Goal: Task Accomplishment & Management: Complete application form

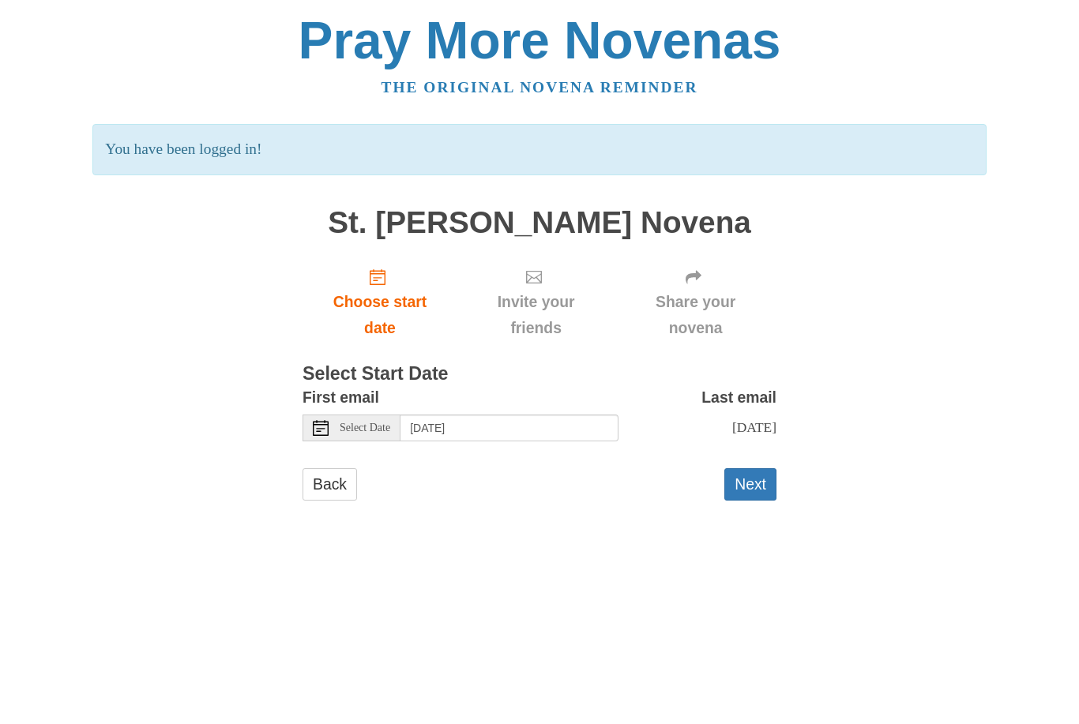
click at [365, 423] on span "Select Date" at bounding box center [365, 428] width 51 height 11
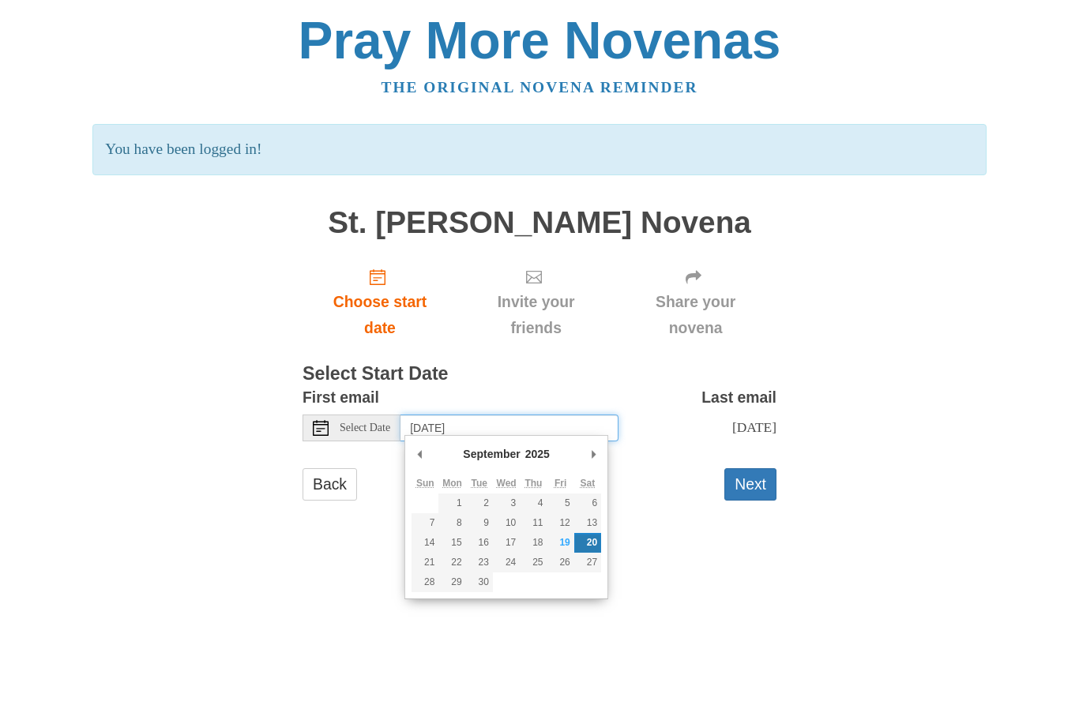
type input "[DATE]"
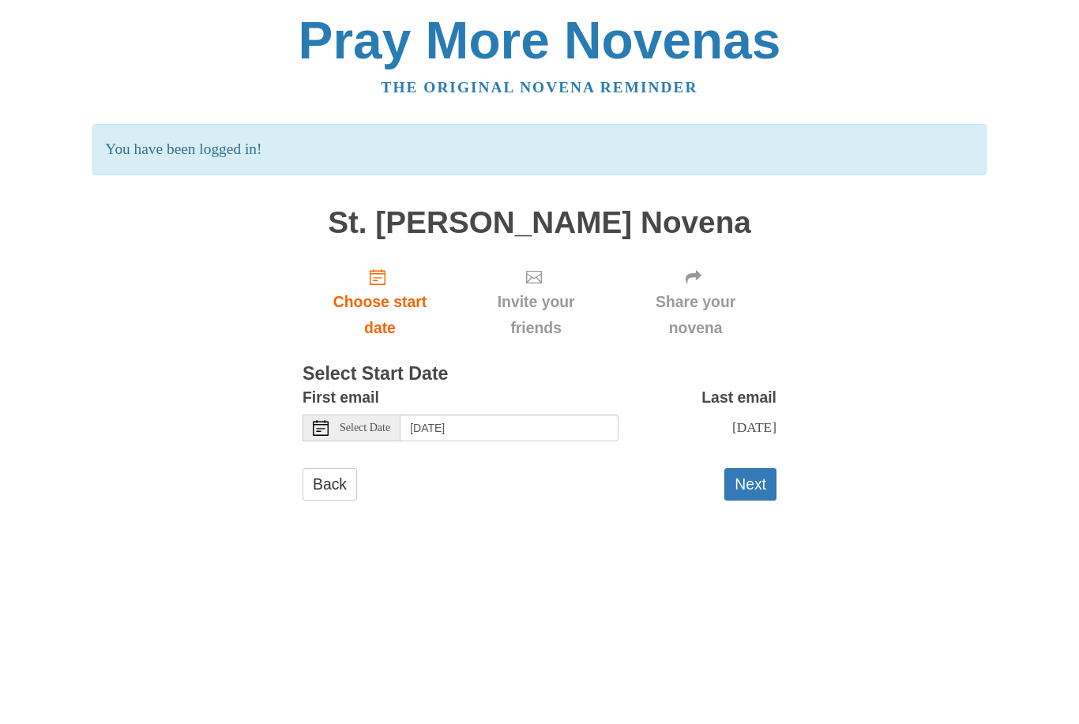
click at [756, 479] on button "Next" at bounding box center [750, 484] width 52 height 32
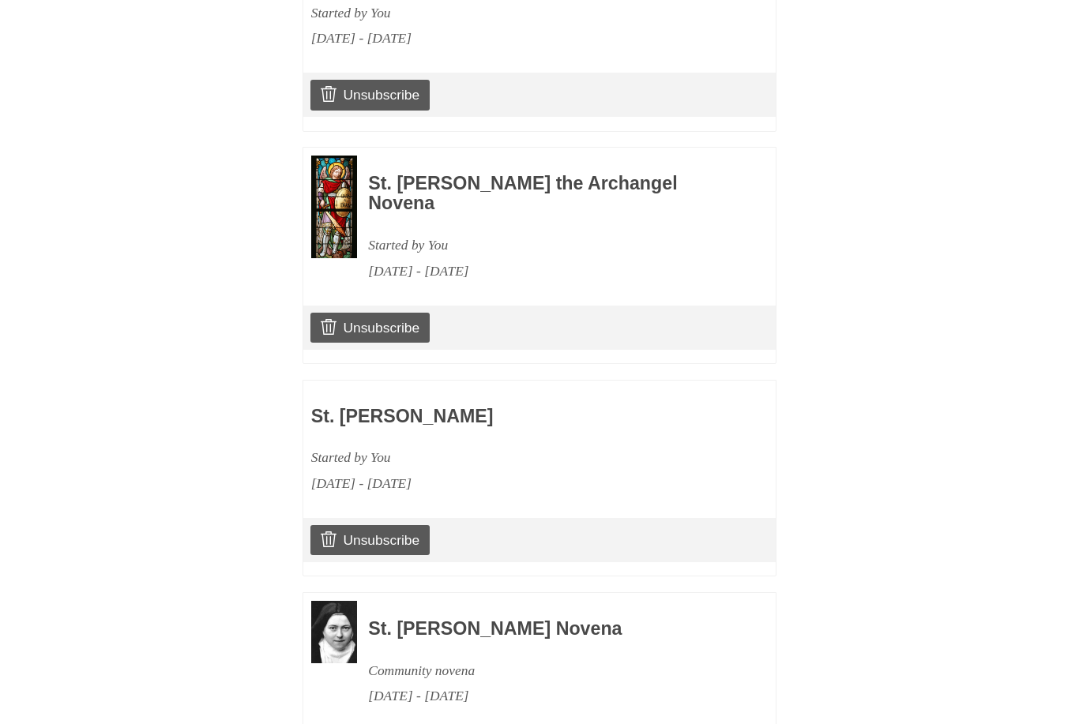
scroll to position [2153, 0]
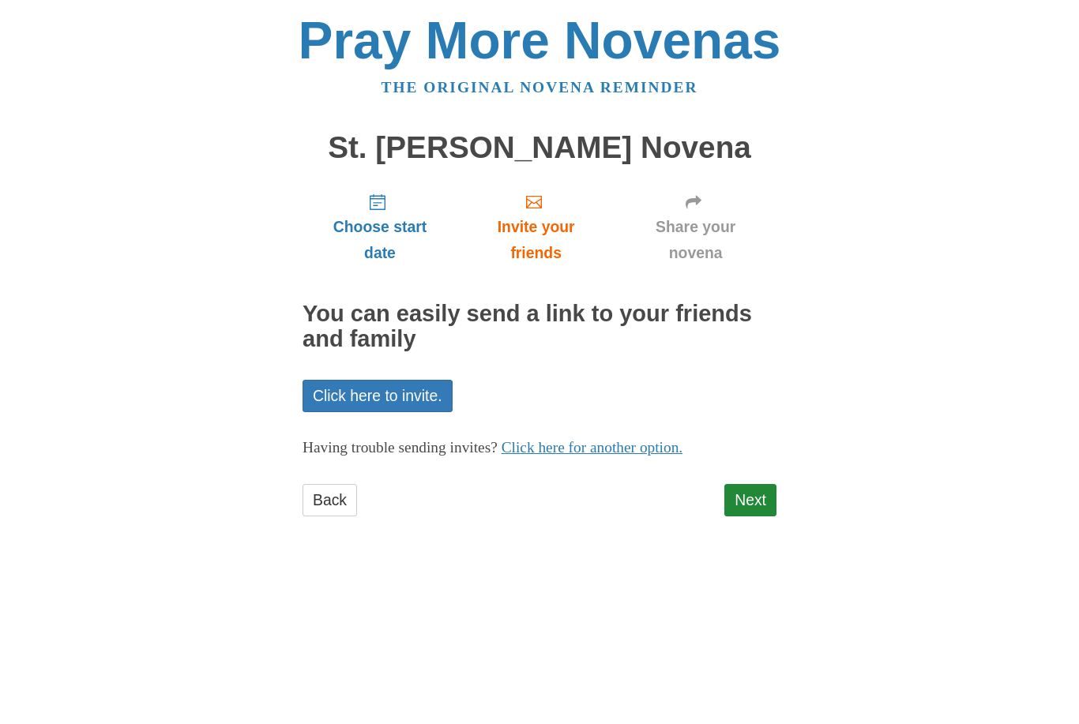
click at [759, 496] on link "Next" at bounding box center [750, 500] width 52 height 32
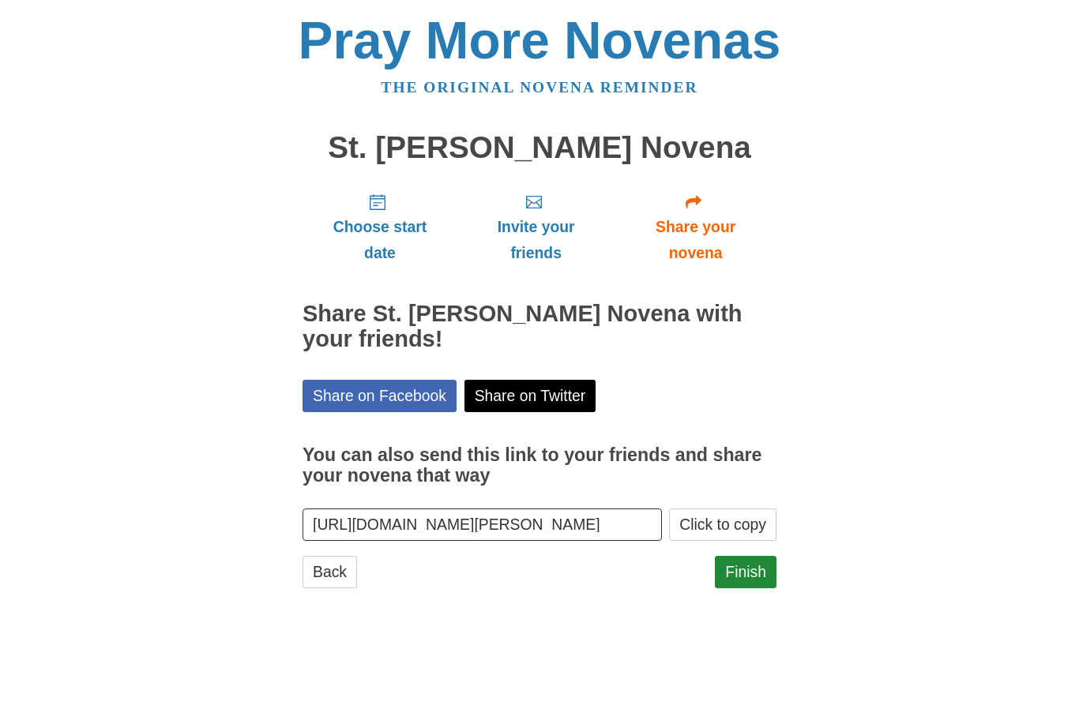
click at [749, 574] on link "Finish" at bounding box center [746, 572] width 62 height 32
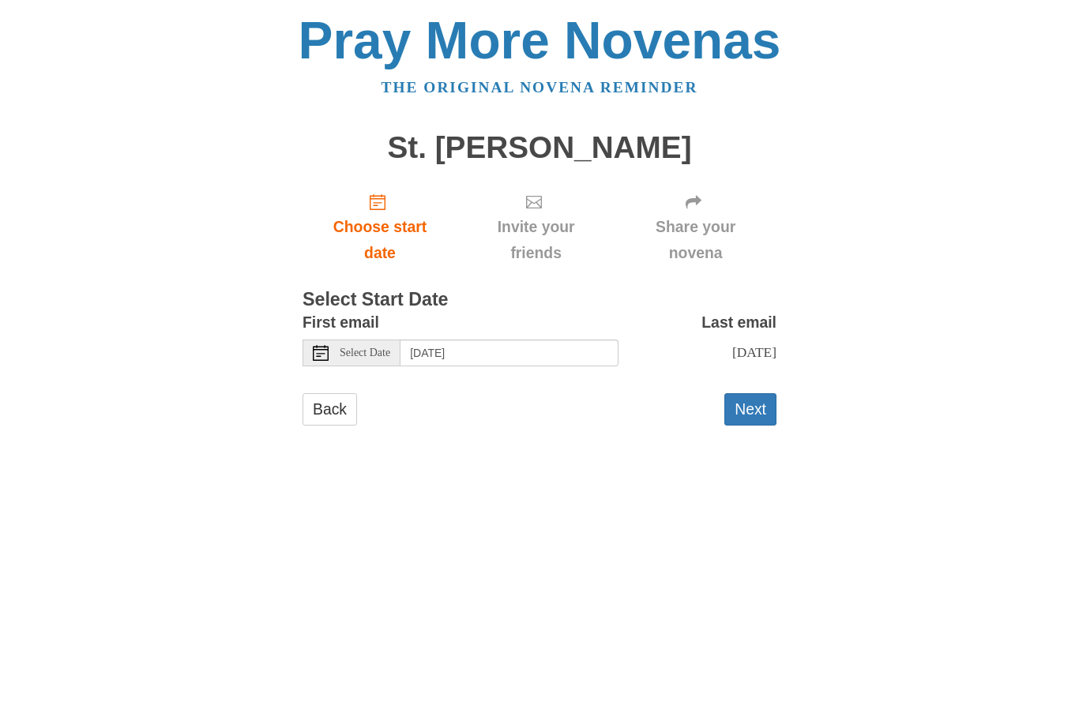
click at [374, 348] on span "Select Date" at bounding box center [365, 353] width 51 height 11
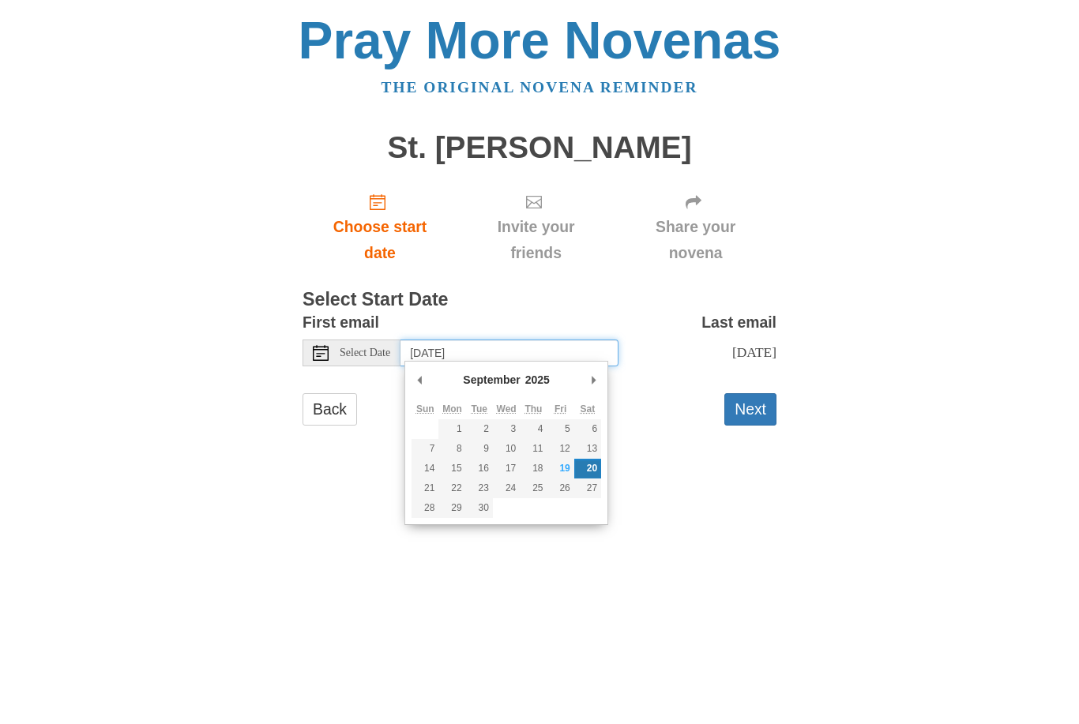
type input "Thursday, September 25th"
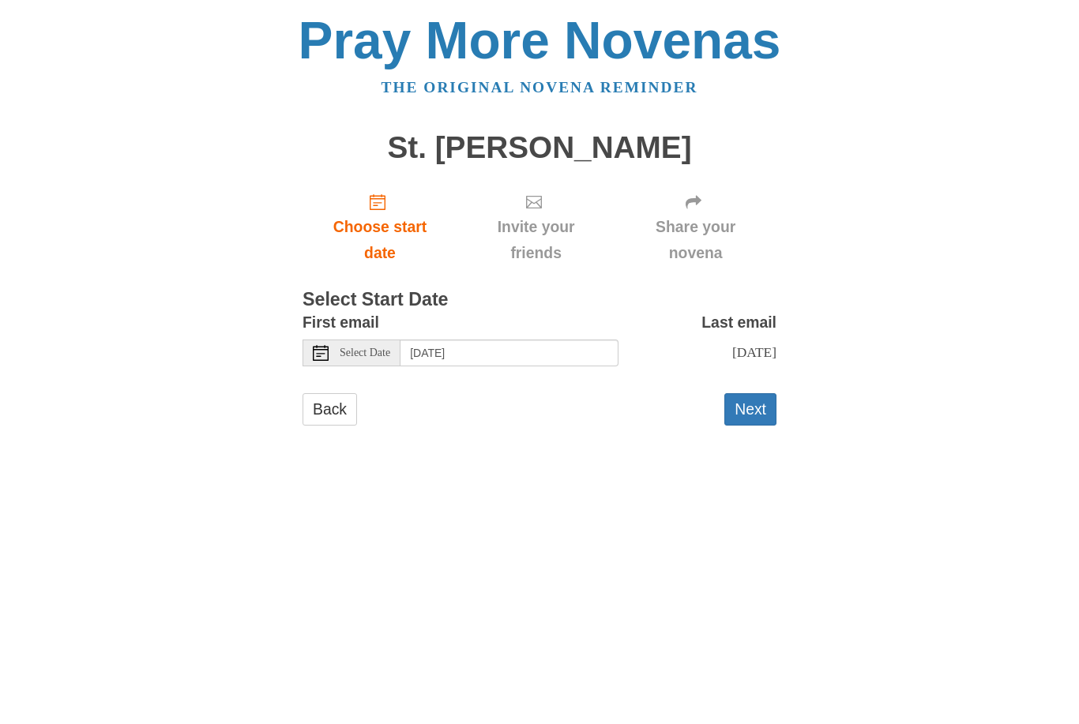
click at [759, 404] on button "Next" at bounding box center [750, 409] width 52 height 32
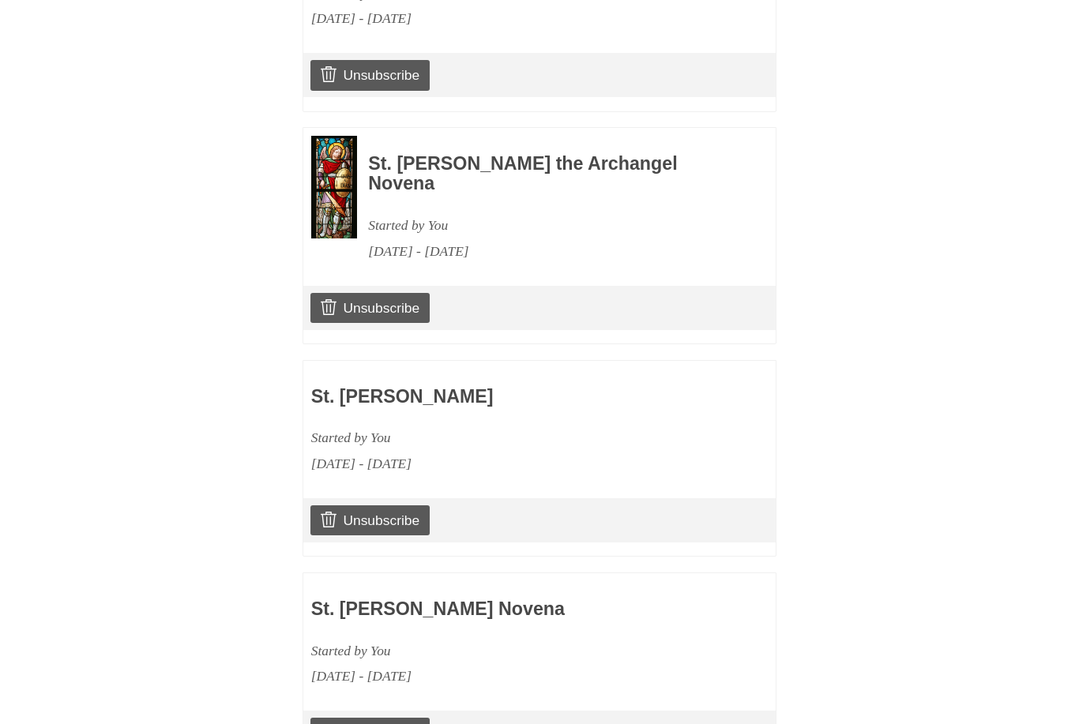
scroll to position [2364, 0]
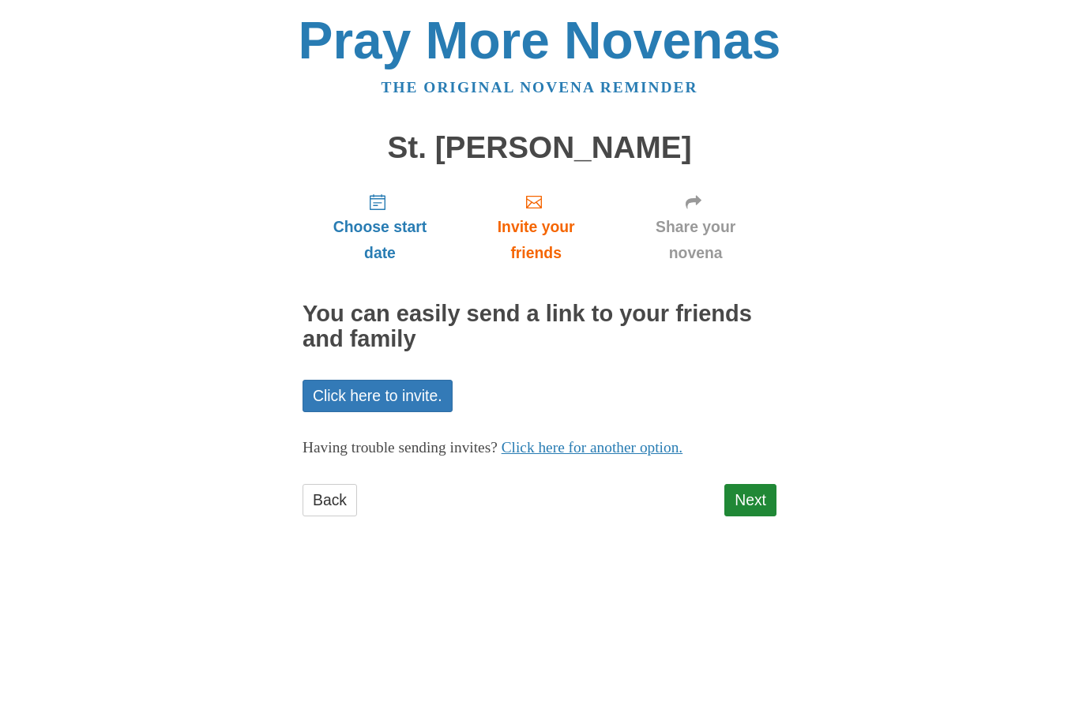
click at [752, 490] on link "Next" at bounding box center [750, 500] width 52 height 32
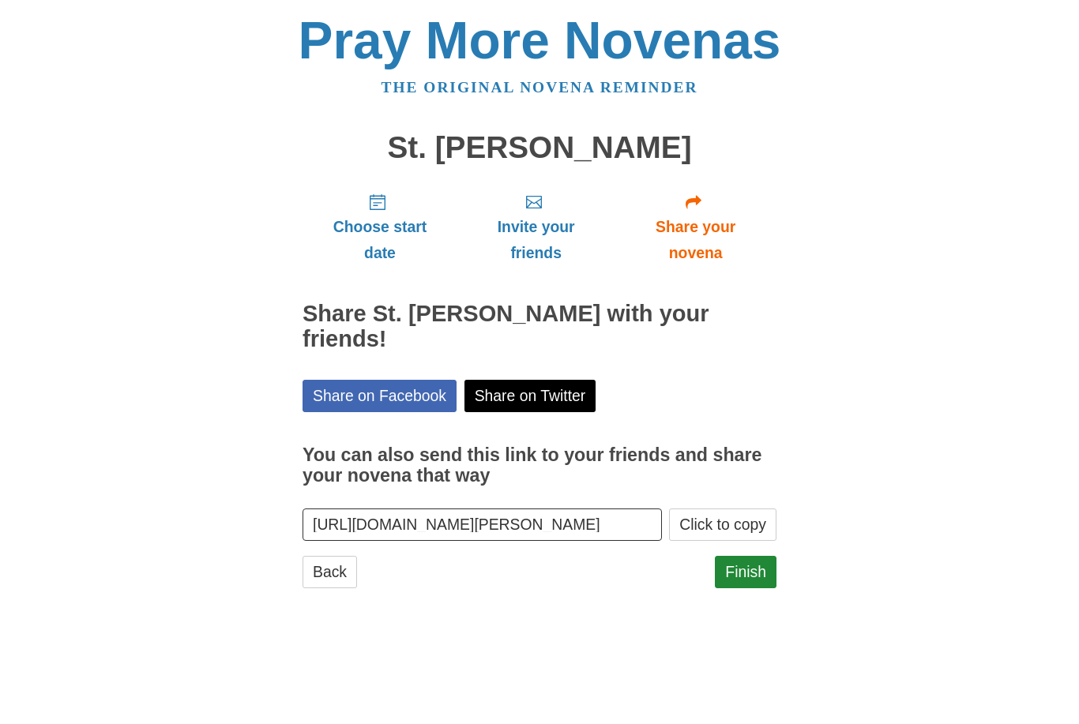
click at [754, 556] on link "Finish" at bounding box center [746, 572] width 62 height 32
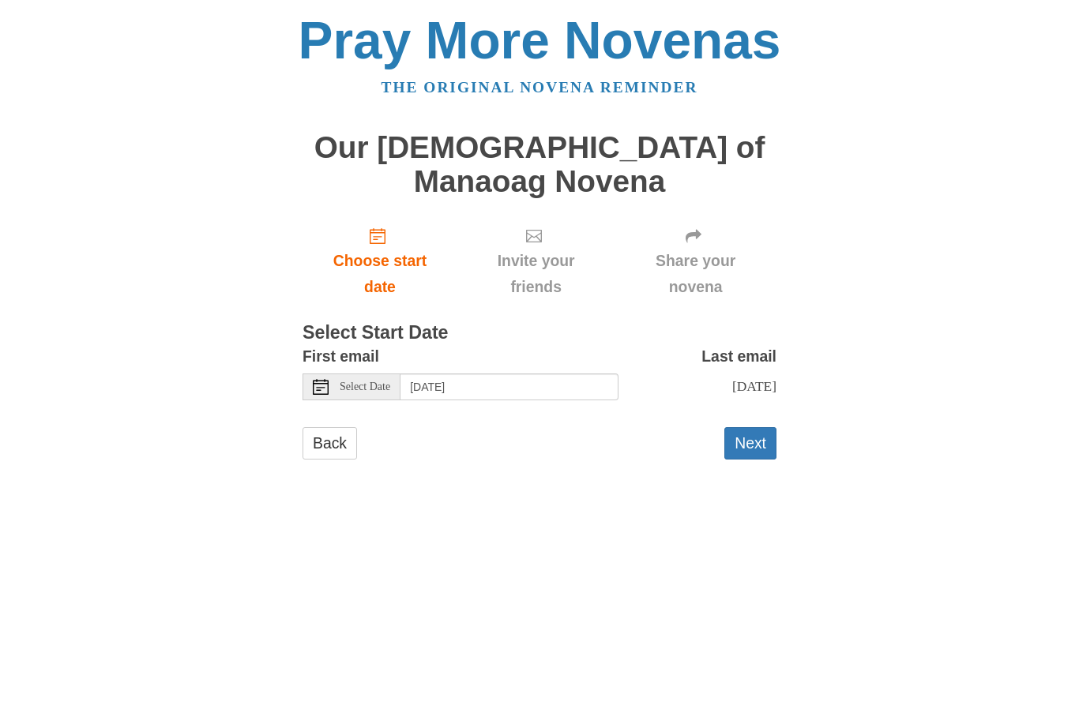
click at [383, 382] on span "Select Date" at bounding box center [365, 387] width 51 height 11
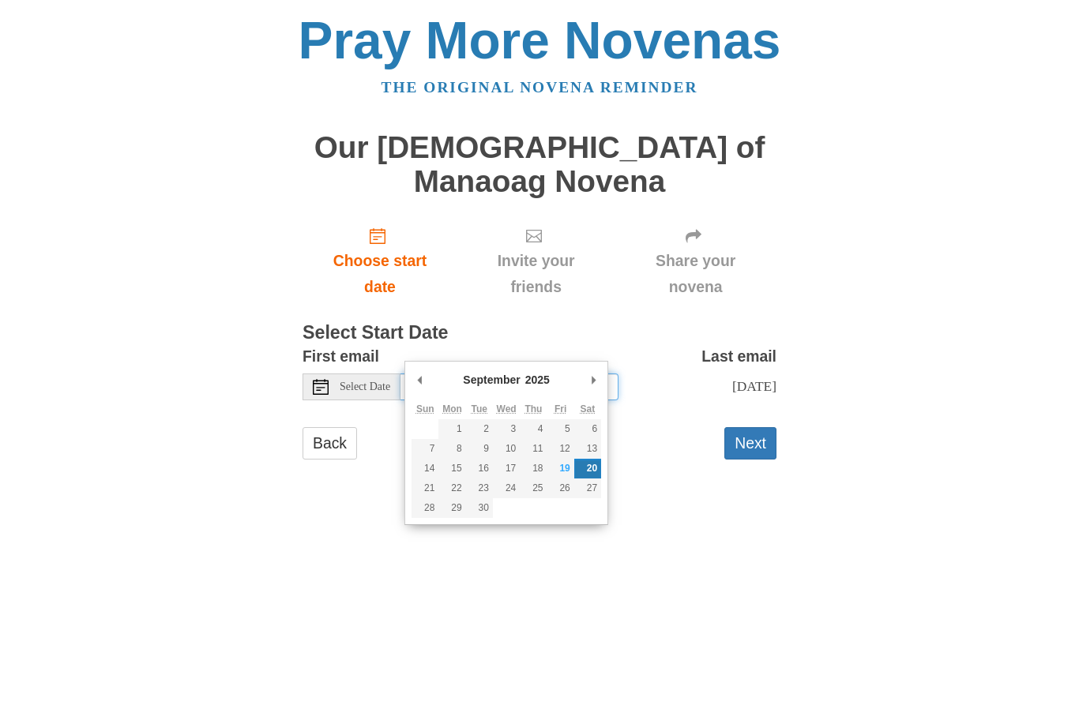
type input "Friday, September 26th"
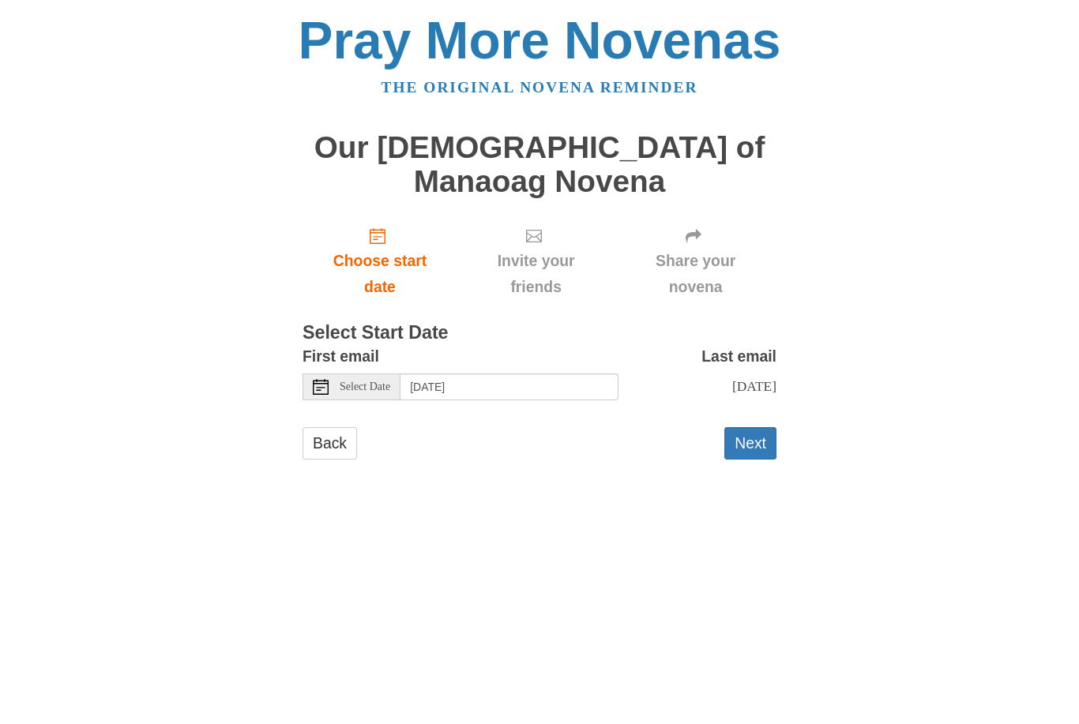
click at [754, 427] on button "Next" at bounding box center [750, 443] width 52 height 32
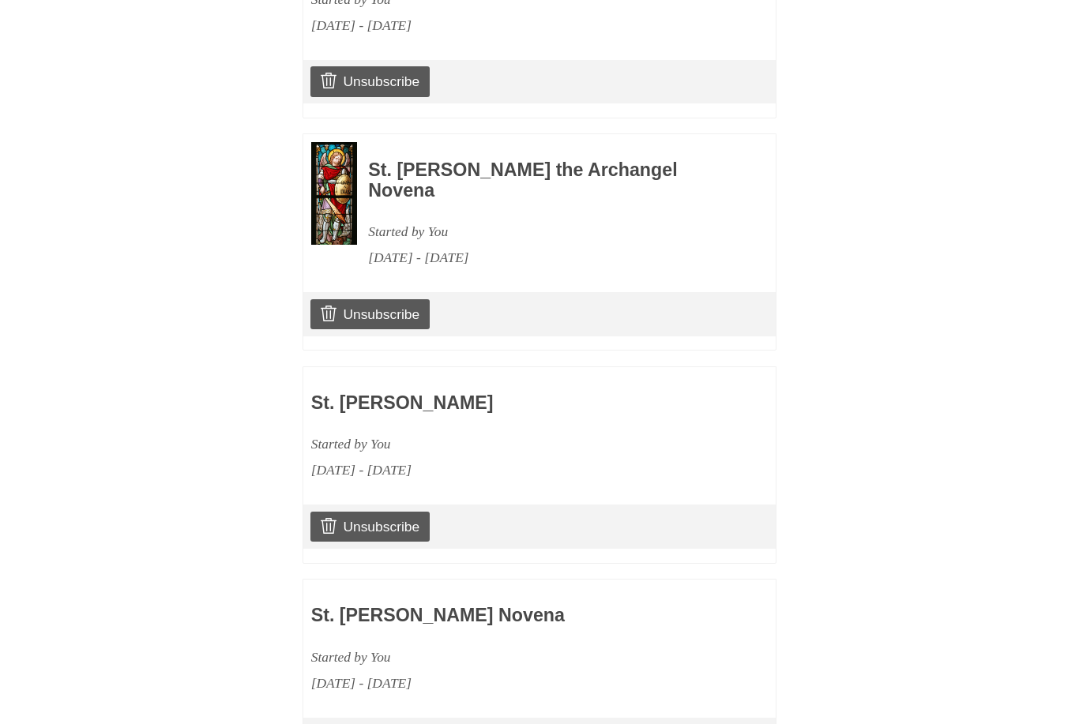
scroll to position [2574, 0]
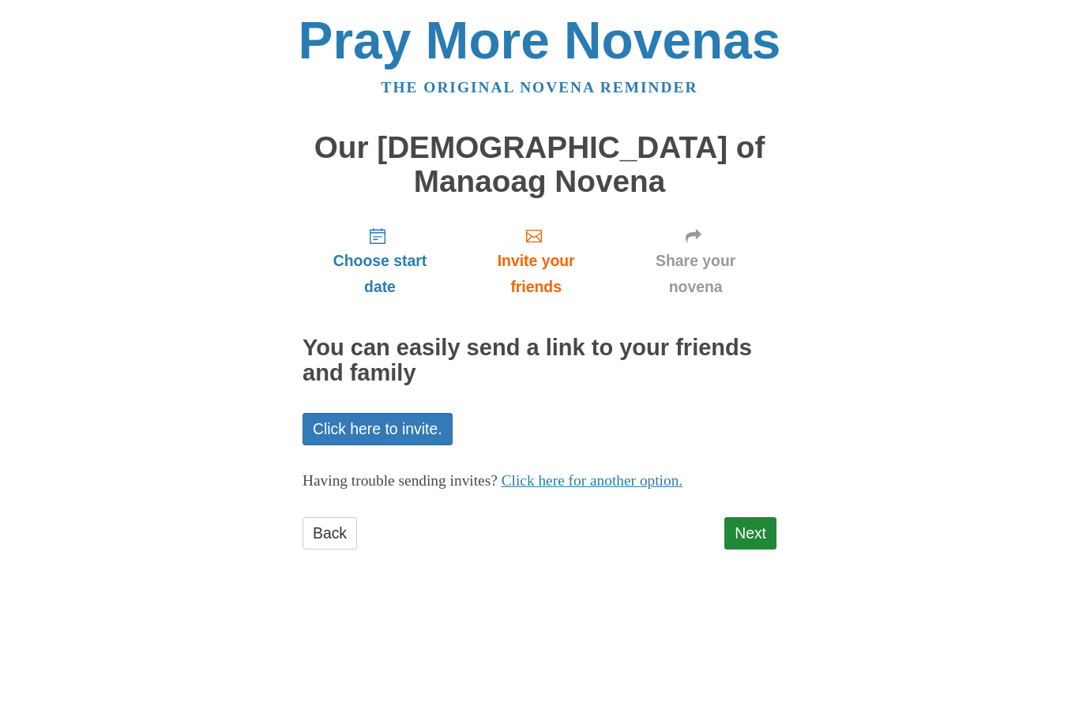
click at [752, 517] on link "Next" at bounding box center [750, 533] width 52 height 32
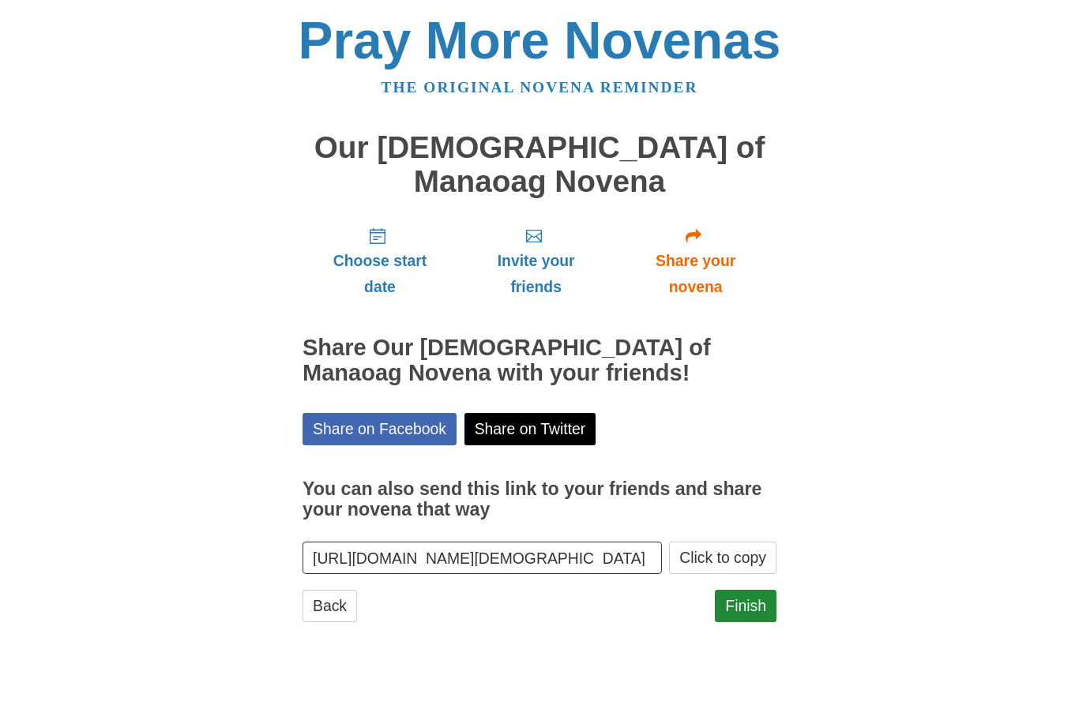
click at [754, 590] on link "Finish" at bounding box center [746, 606] width 62 height 32
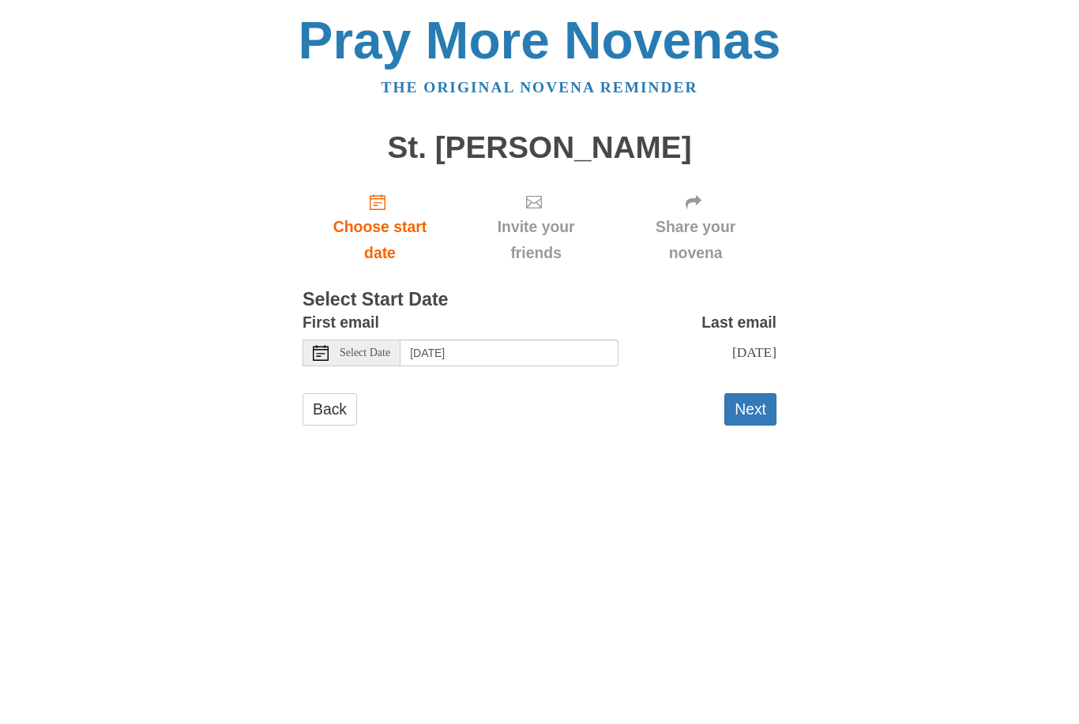
click at [384, 348] on span "Select Date" at bounding box center [365, 353] width 51 height 11
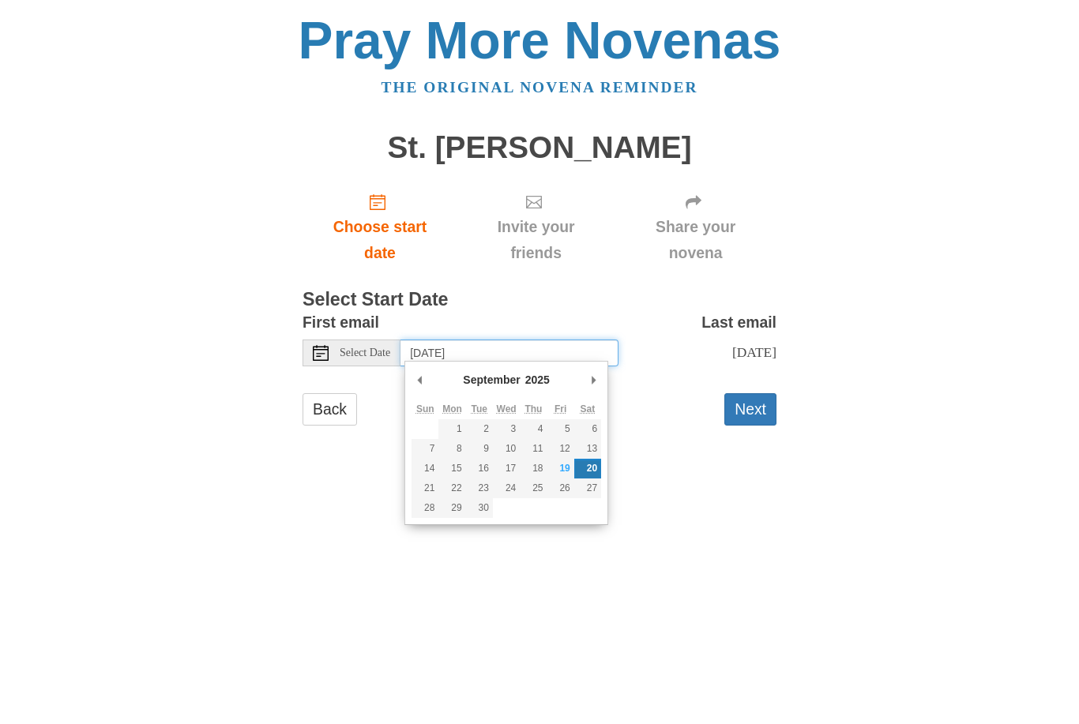
type input "[DATE]"
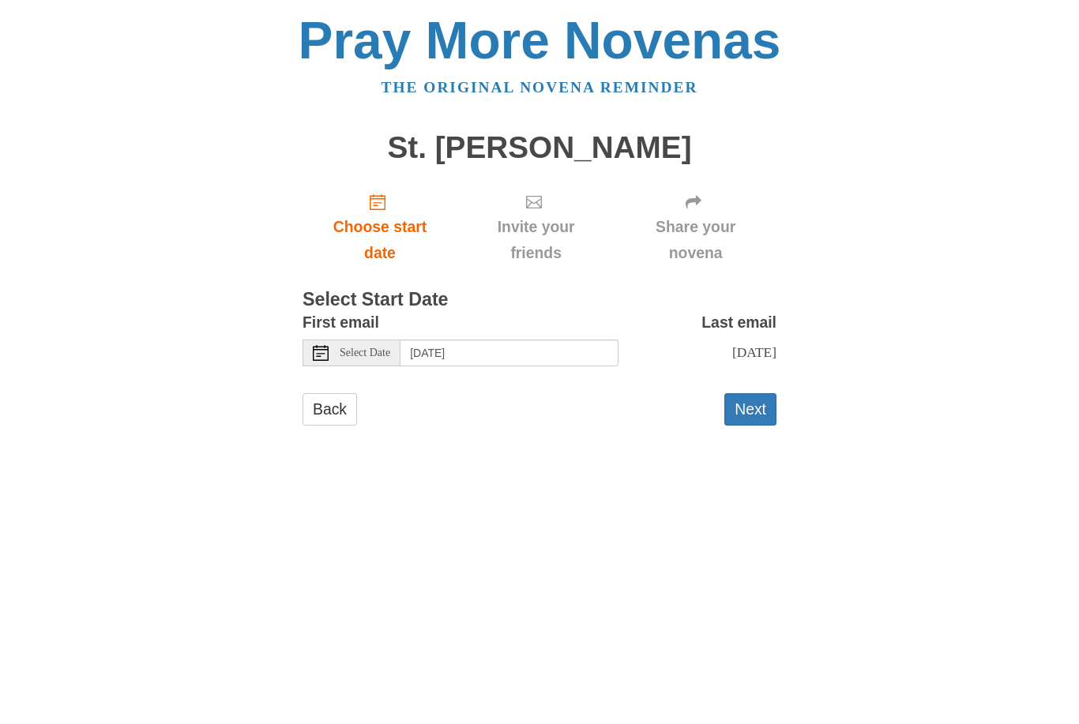
click at [761, 402] on button "Next" at bounding box center [750, 409] width 52 height 32
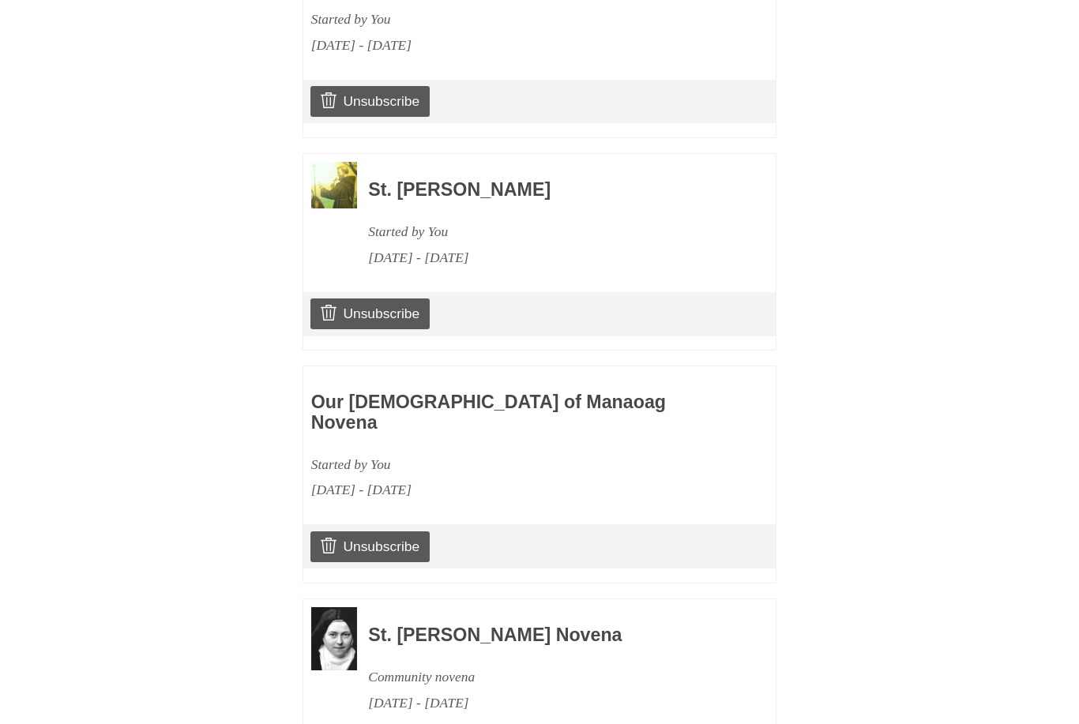
scroll to position [2364, 0]
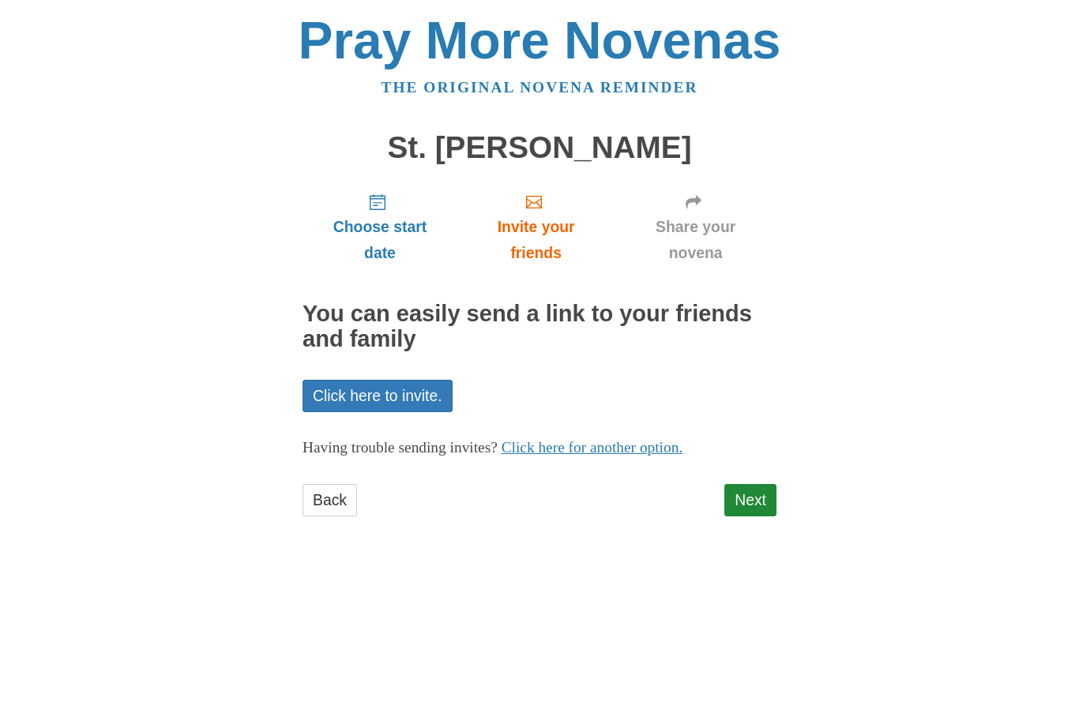
click at [754, 487] on link "Next" at bounding box center [750, 500] width 52 height 32
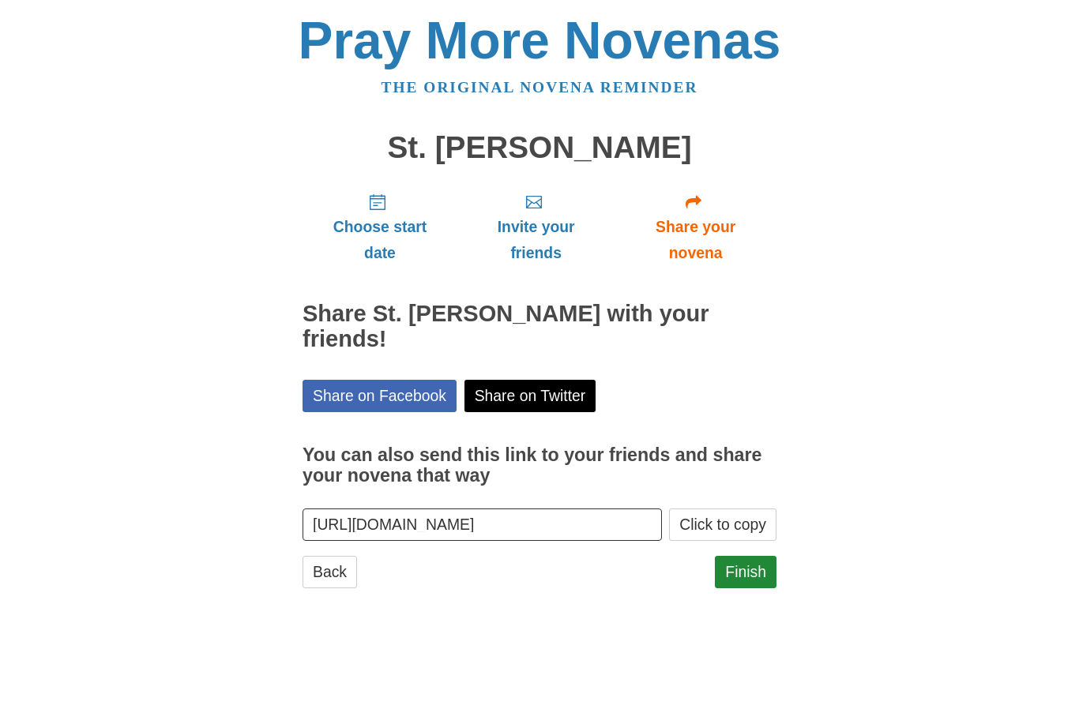
click at [748, 556] on link "Finish" at bounding box center [746, 572] width 62 height 32
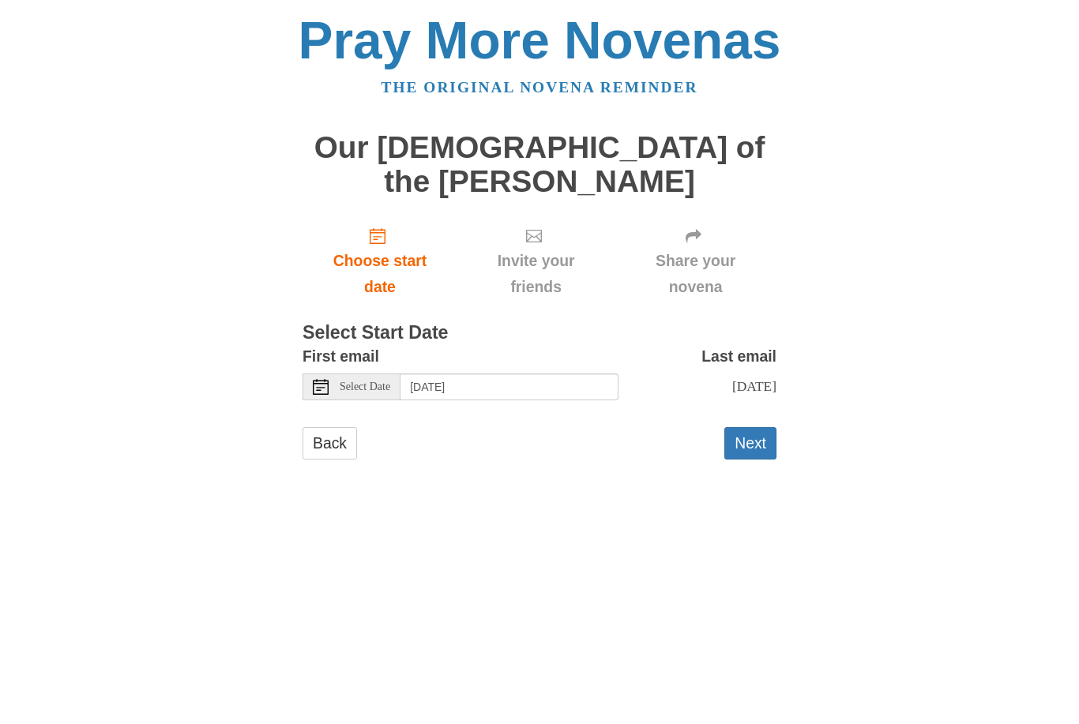
click at [378, 382] on span "Select Date" at bounding box center [365, 387] width 51 height 11
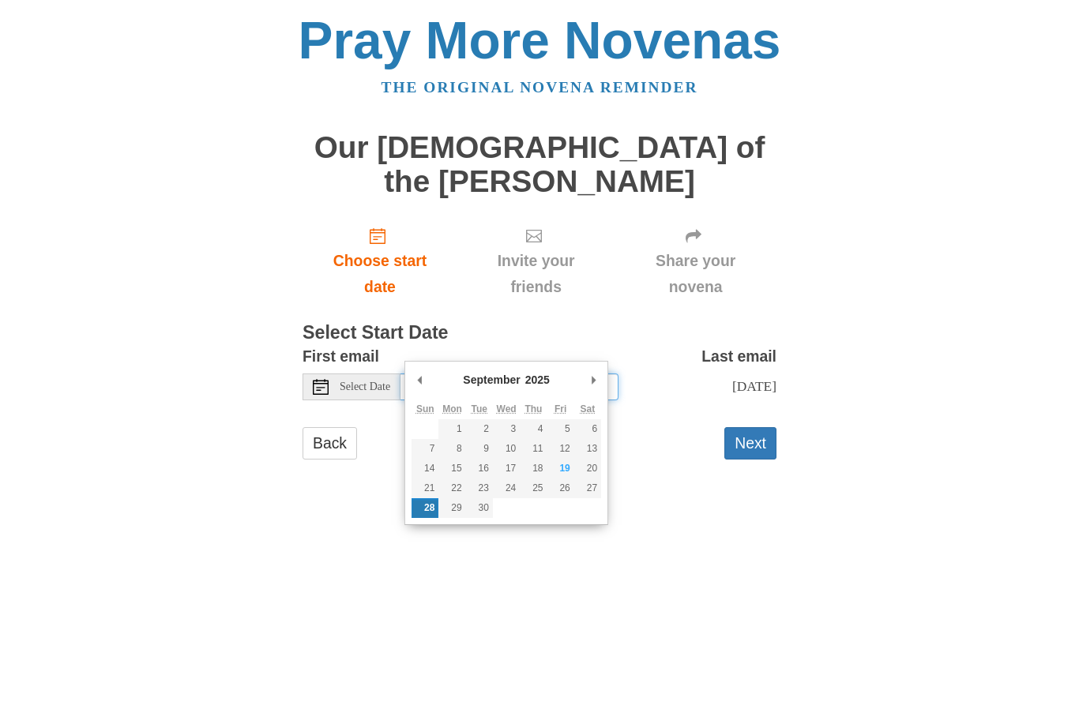
type input "Monday, September 29th"
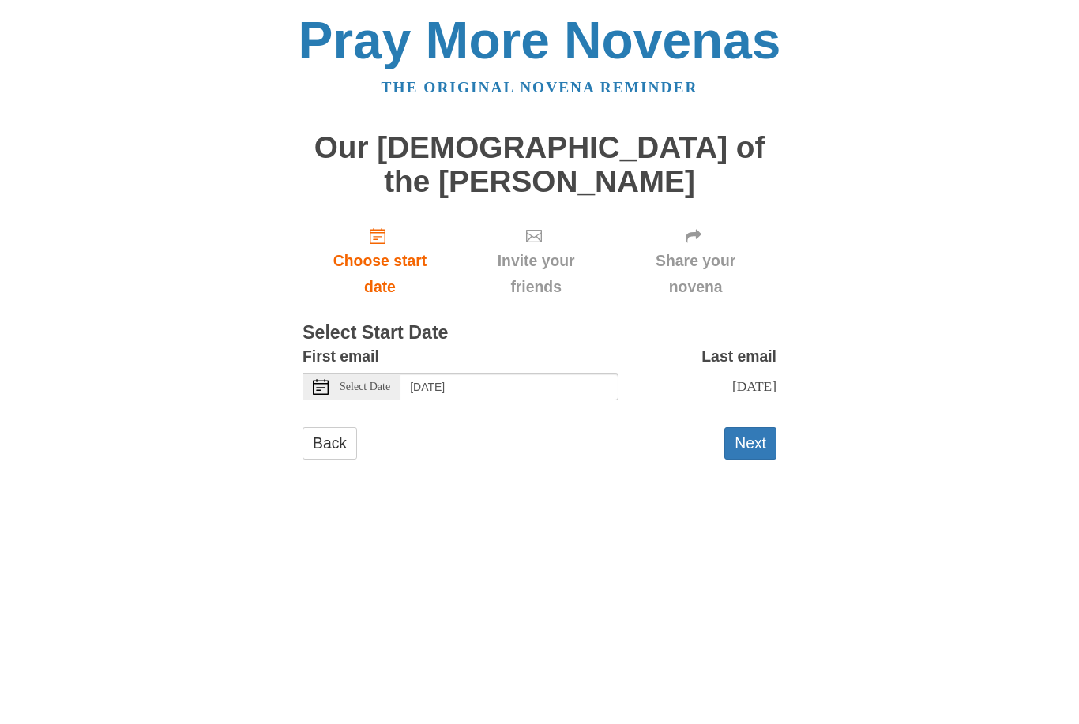
click at [757, 427] on button "Next" at bounding box center [750, 443] width 52 height 32
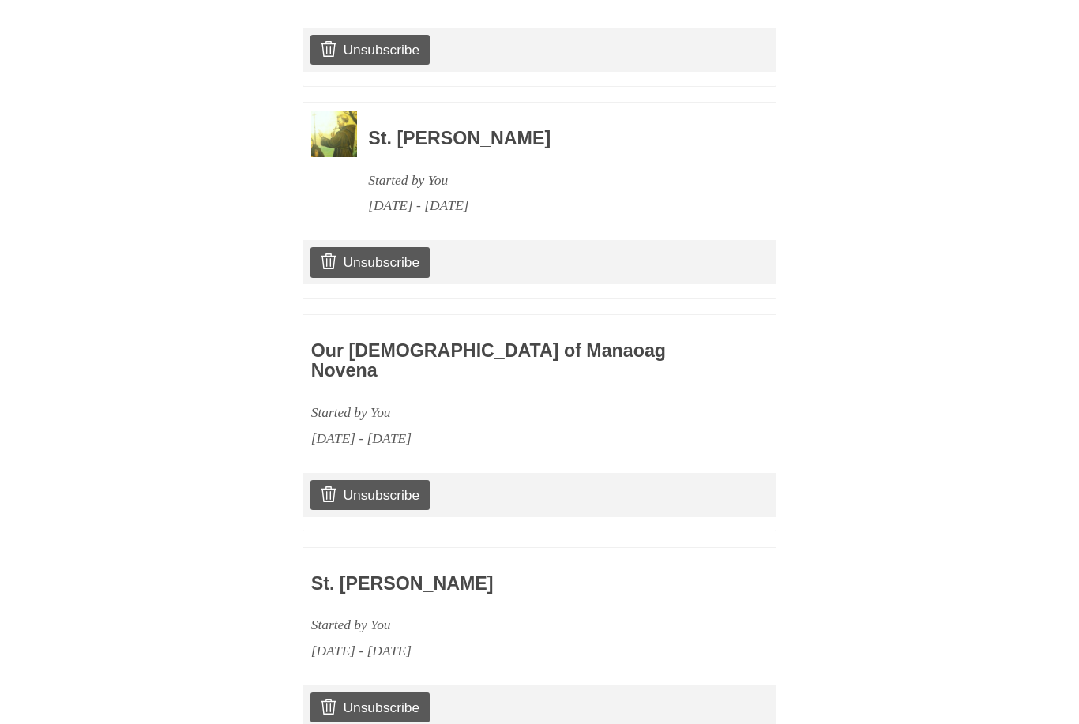
scroll to position [1943, 0]
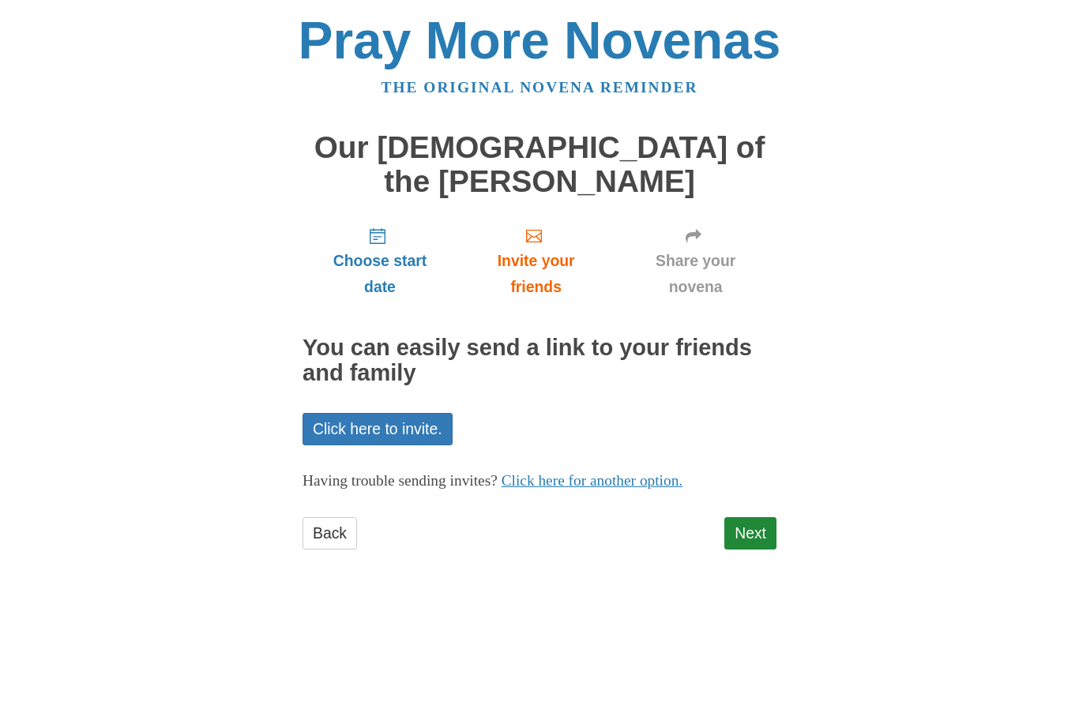
click at [761, 517] on link "Next" at bounding box center [750, 533] width 52 height 32
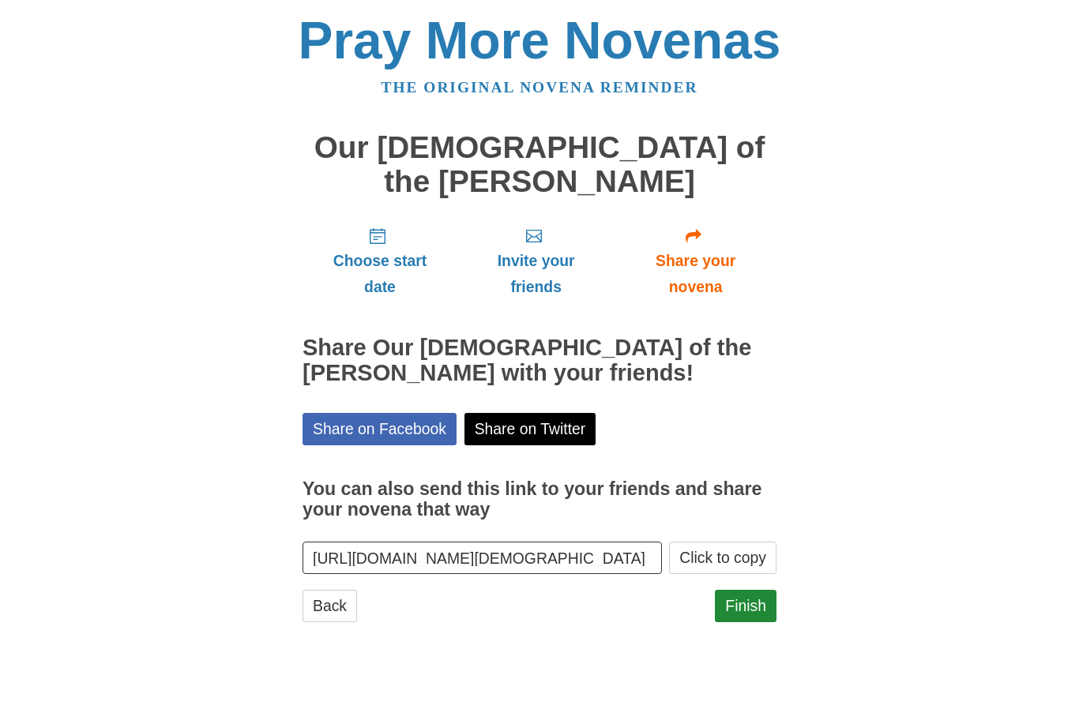
click at [742, 590] on link "Finish" at bounding box center [746, 606] width 62 height 32
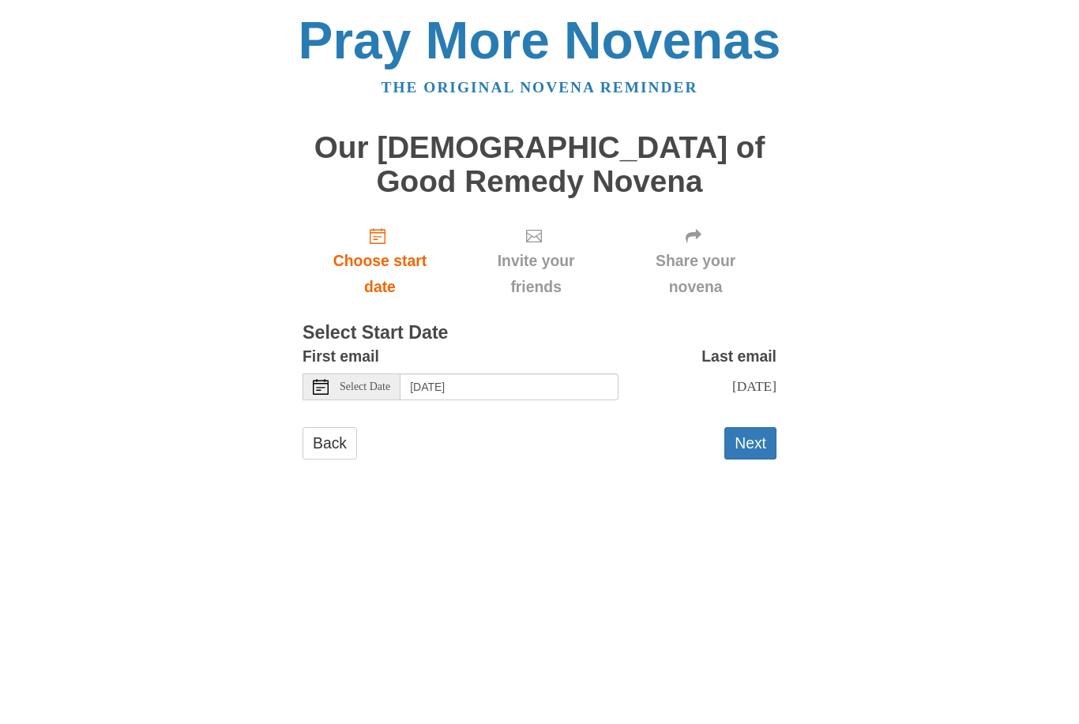
click at [378, 382] on span "Select Date" at bounding box center [365, 387] width 51 height 11
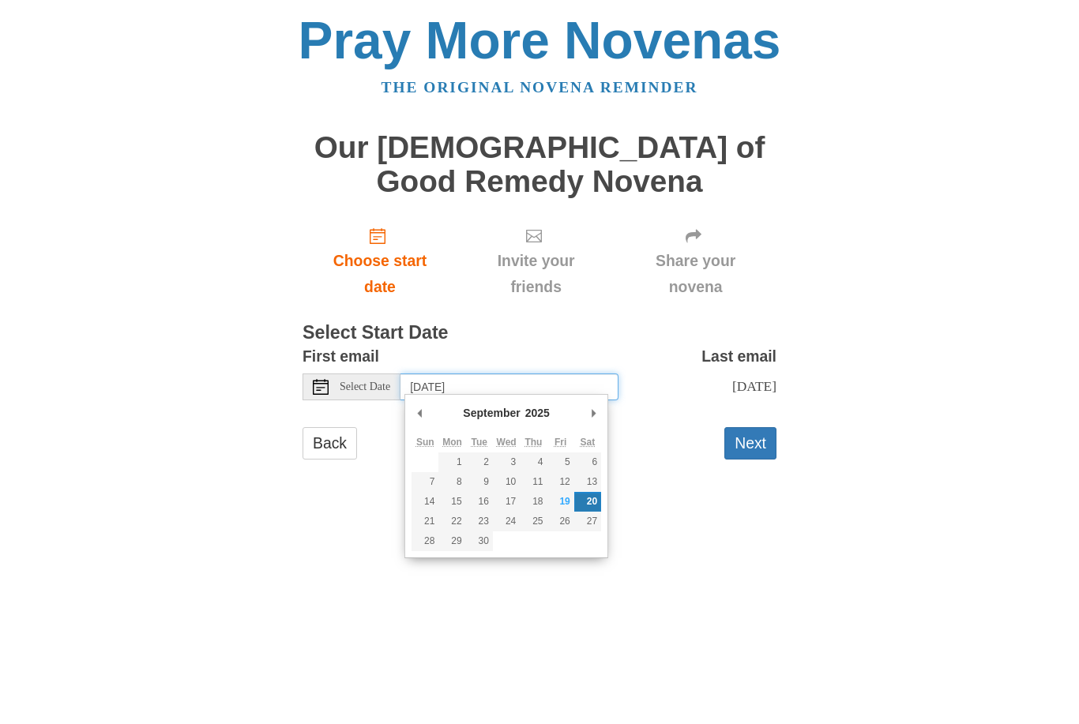
type input "Monday, September 29th"
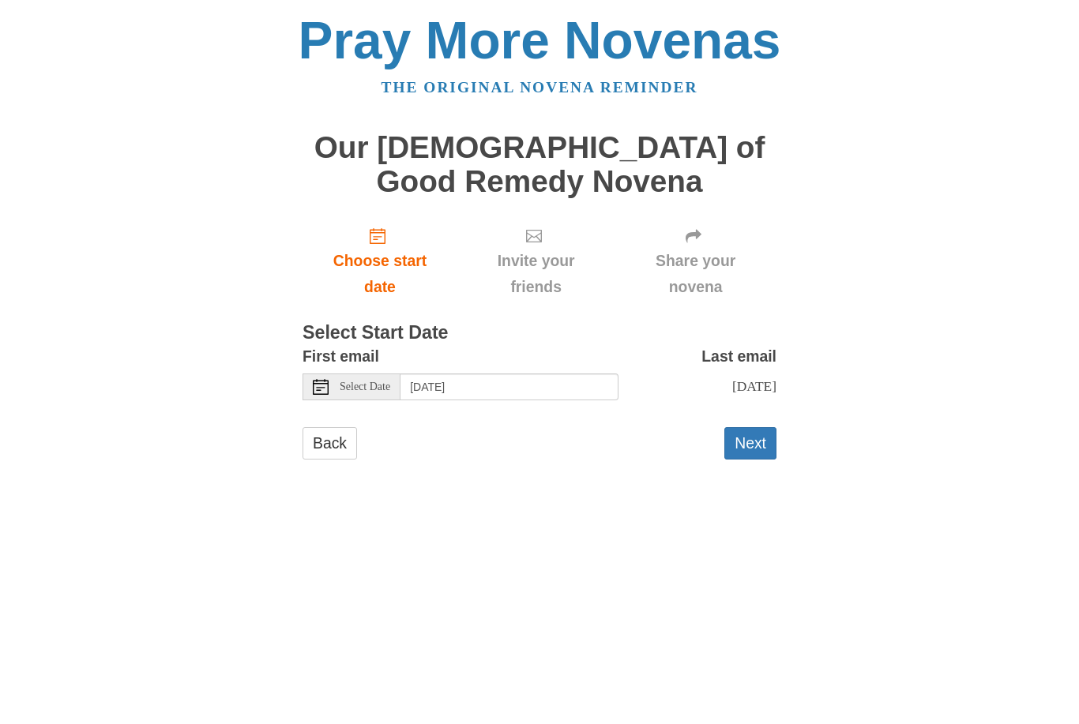
click at [761, 440] on button "Next" at bounding box center [750, 443] width 52 height 32
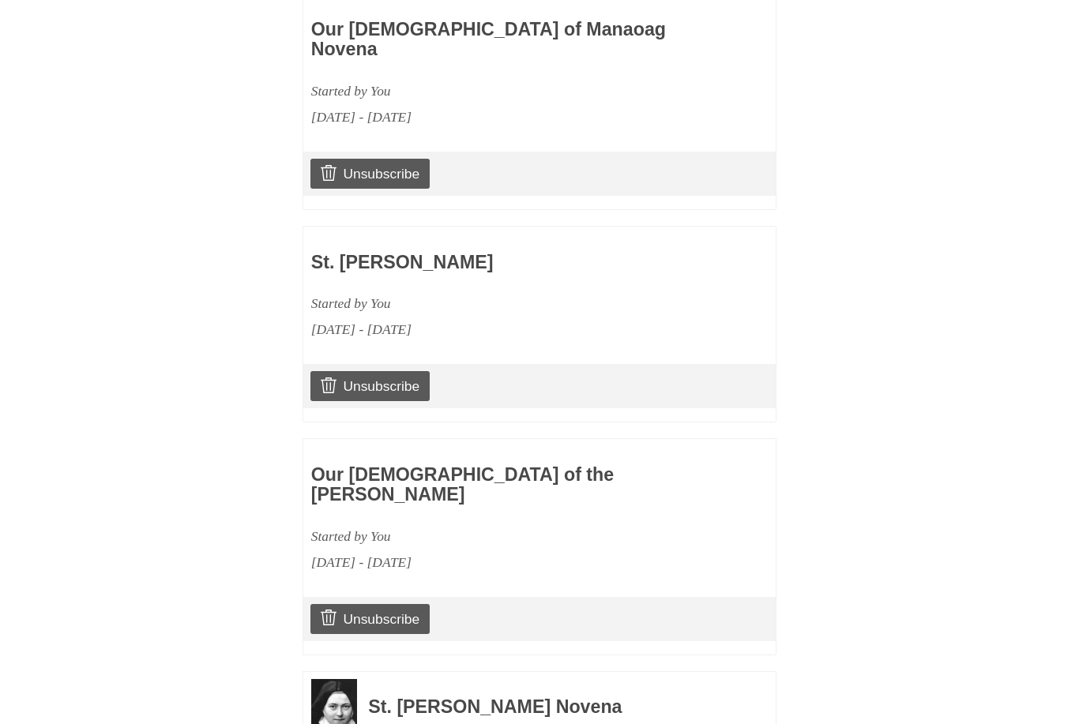
scroll to position [2186, 0]
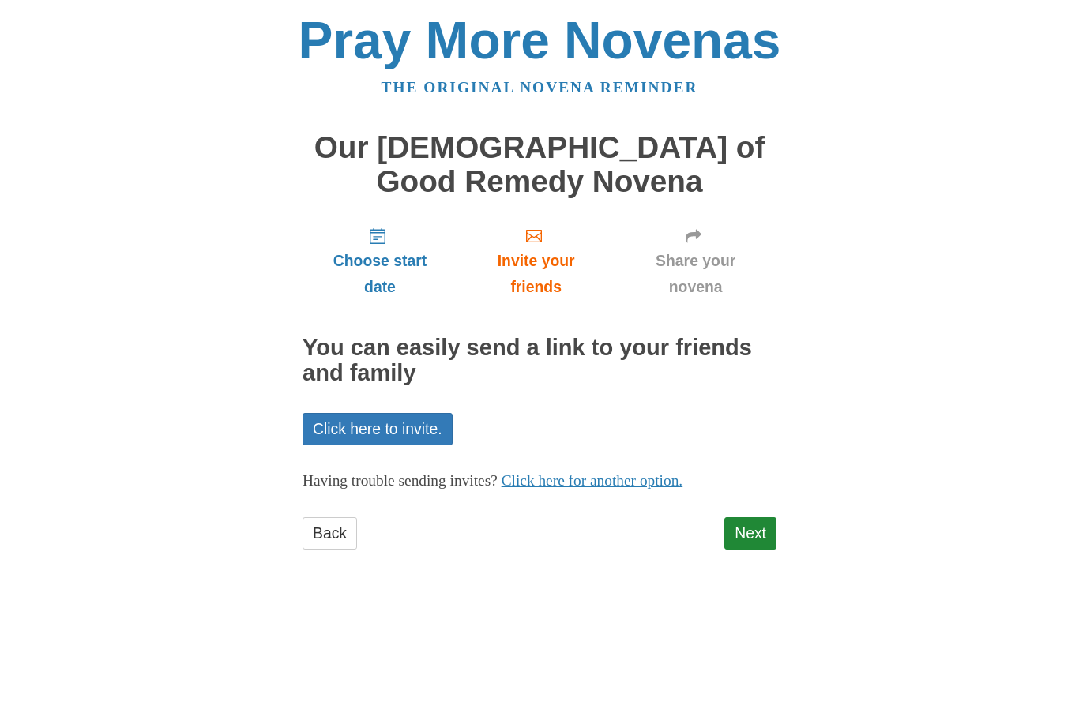
click at [749, 534] on link "Next" at bounding box center [750, 533] width 52 height 32
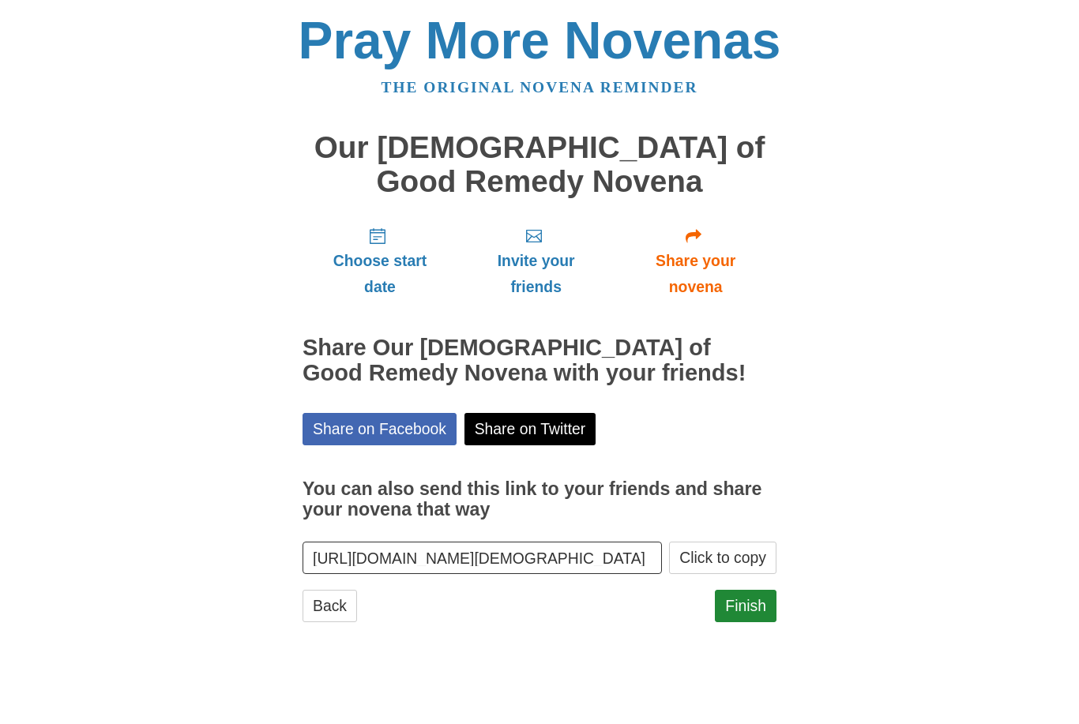
click at [756, 598] on link "Finish" at bounding box center [746, 606] width 62 height 32
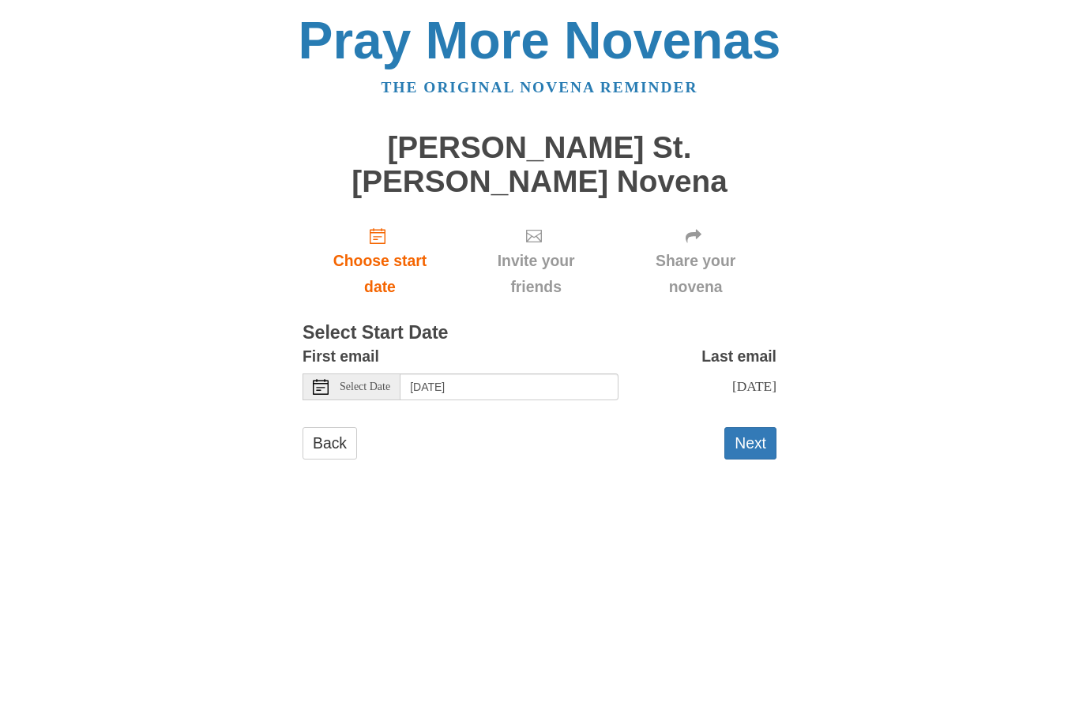
click at [378, 382] on span "Select Date" at bounding box center [365, 387] width 51 height 11
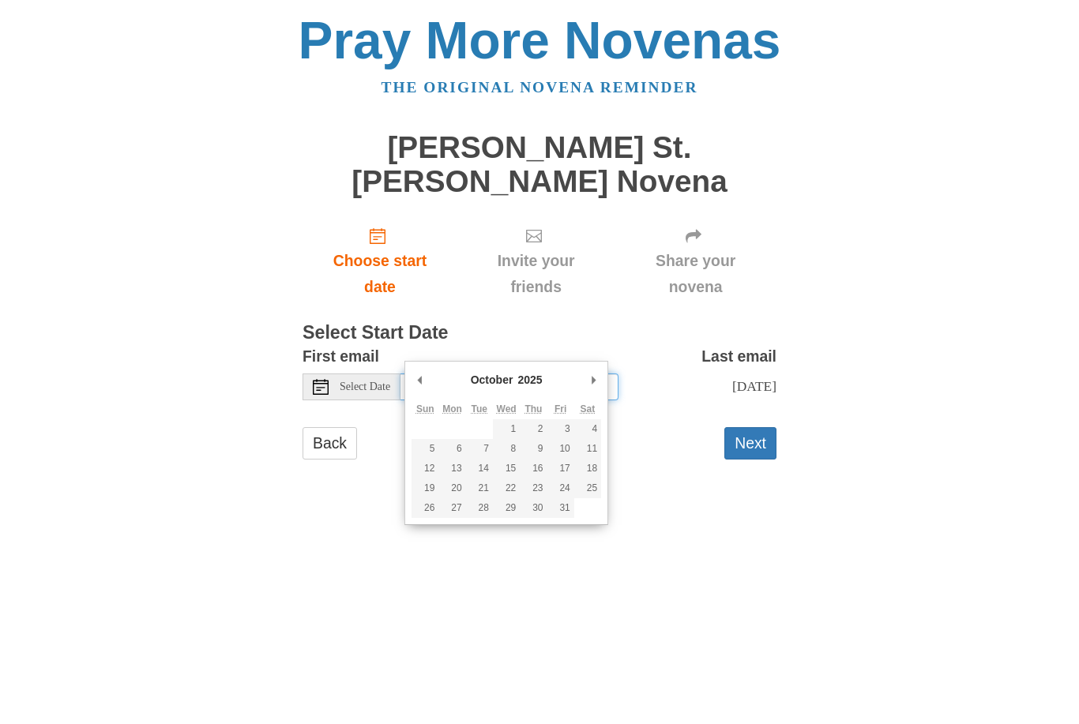
type input "Thursday, October 2nd"
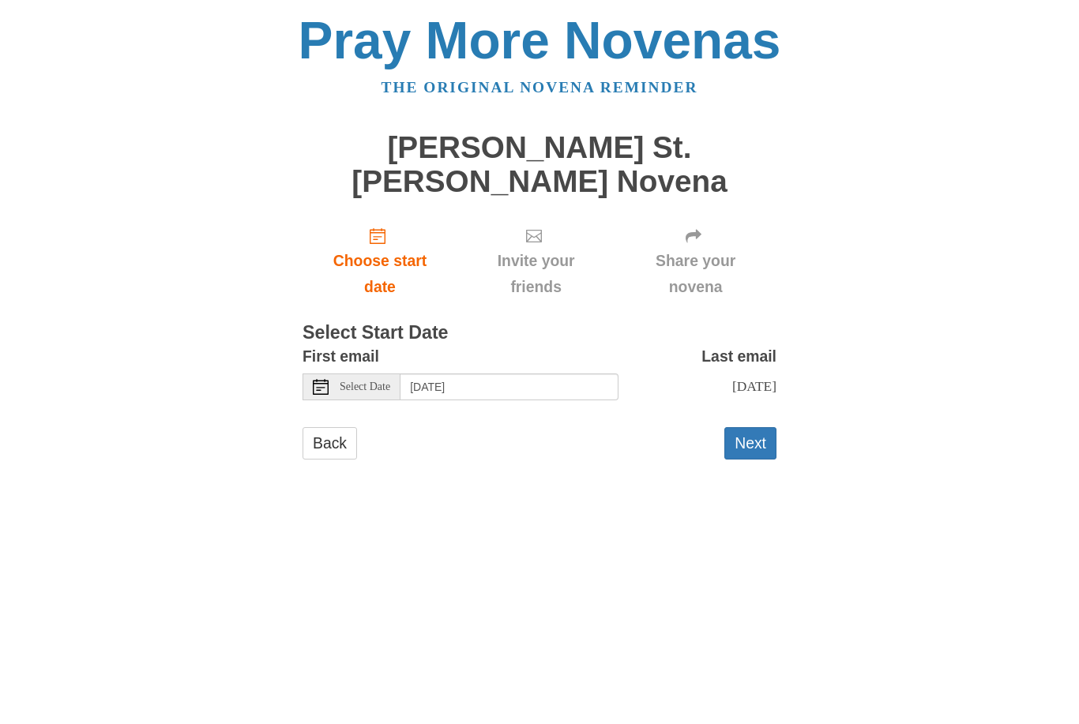
click at [754, 427] on button "Next" at bounding box center [750, 443] width 52 height 32
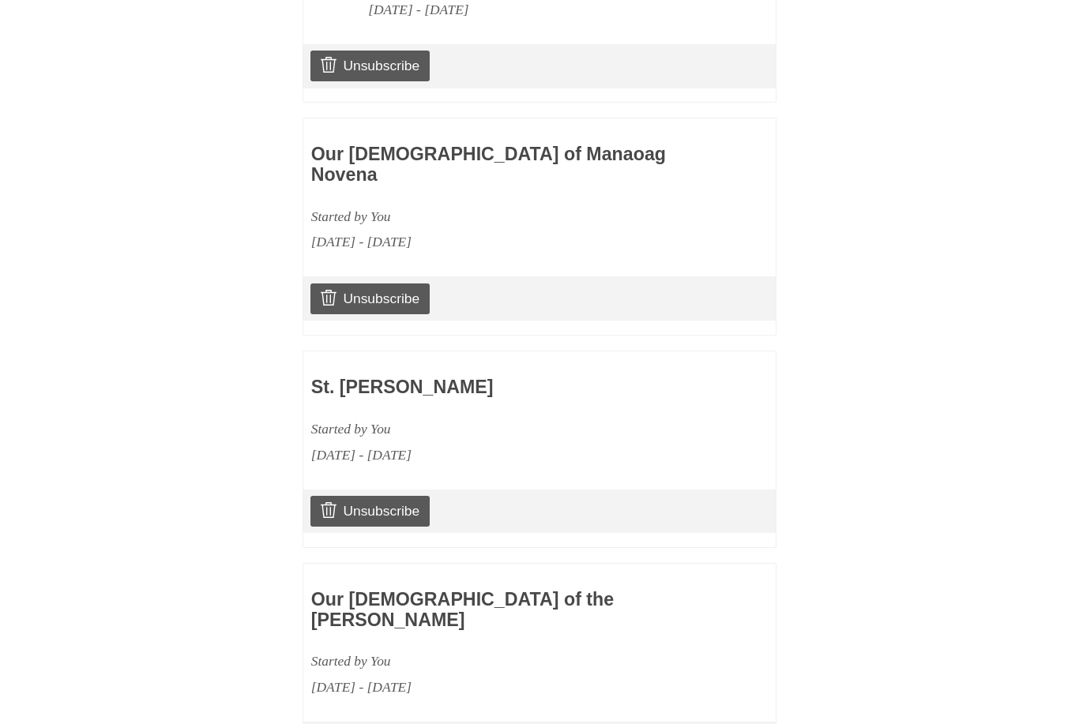
scroll to position [1312, 0]
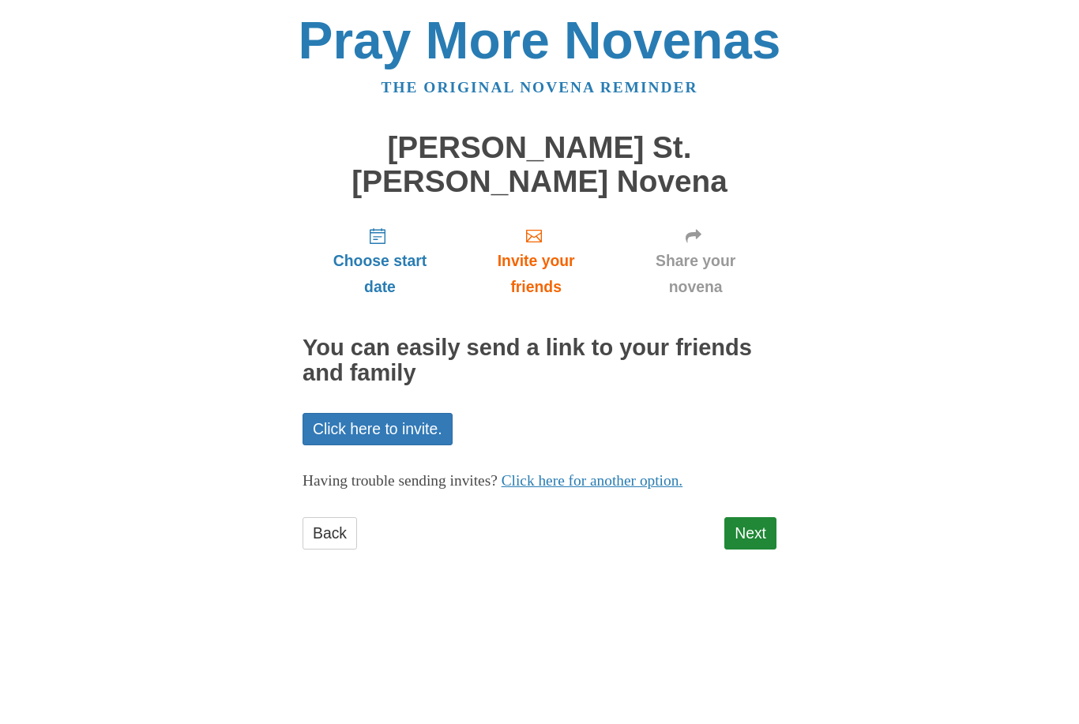
click at [752, 517] on link "Next" at bounding box center [750, 533] width 52 height 32
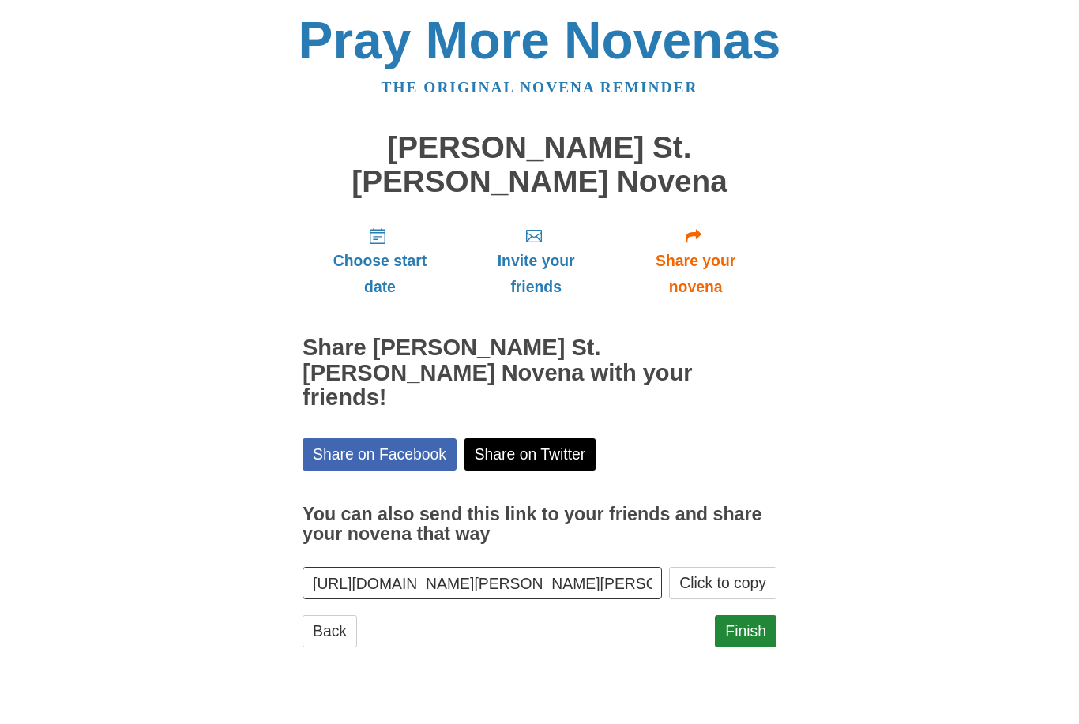
click at [750, 615] on link "Finish" at bounding box center [746, 631] width 62 height 32
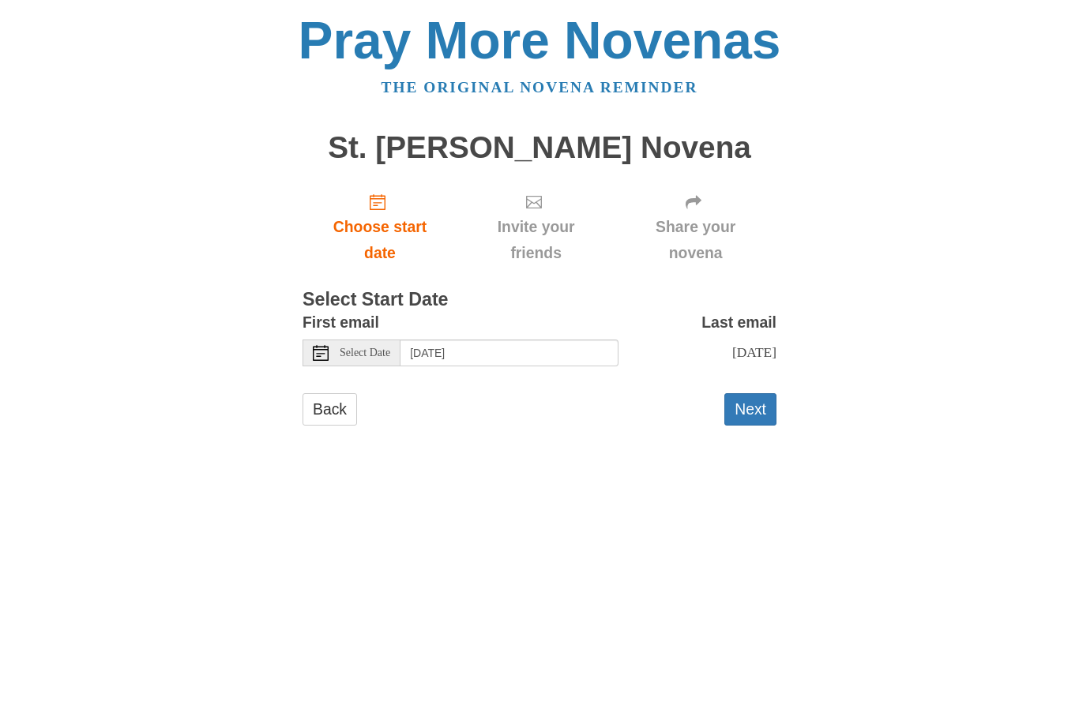
click at [378, 348] on span "Select Date" at bounding box center [365, 353] width 51 height 11
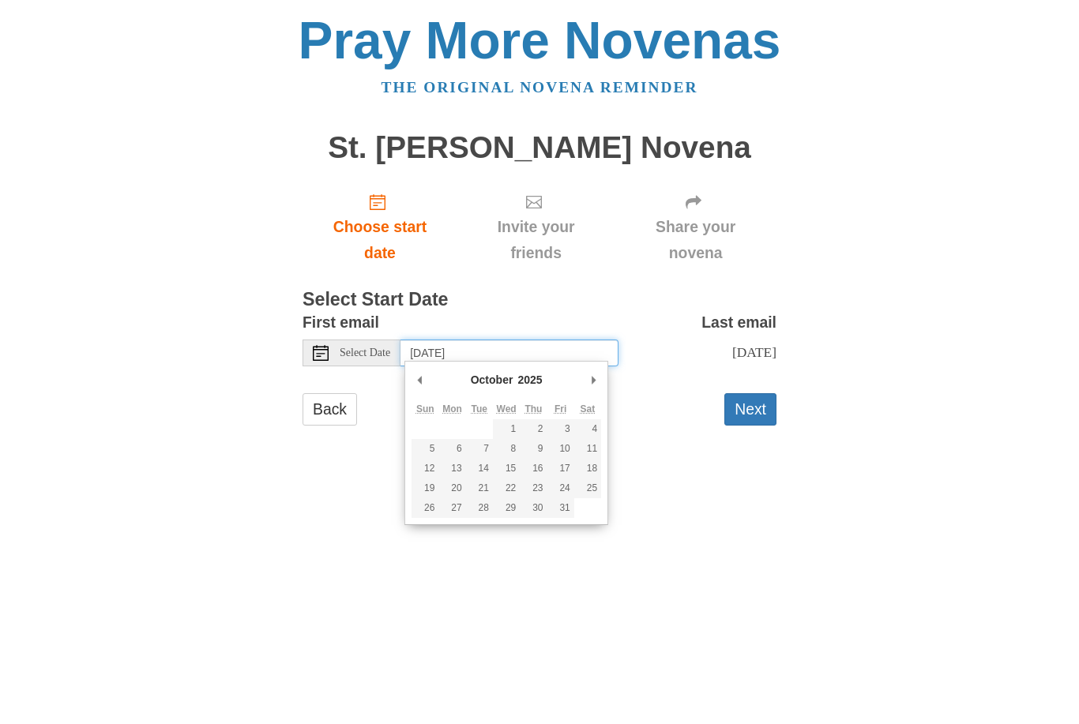
type input "[DATE]"
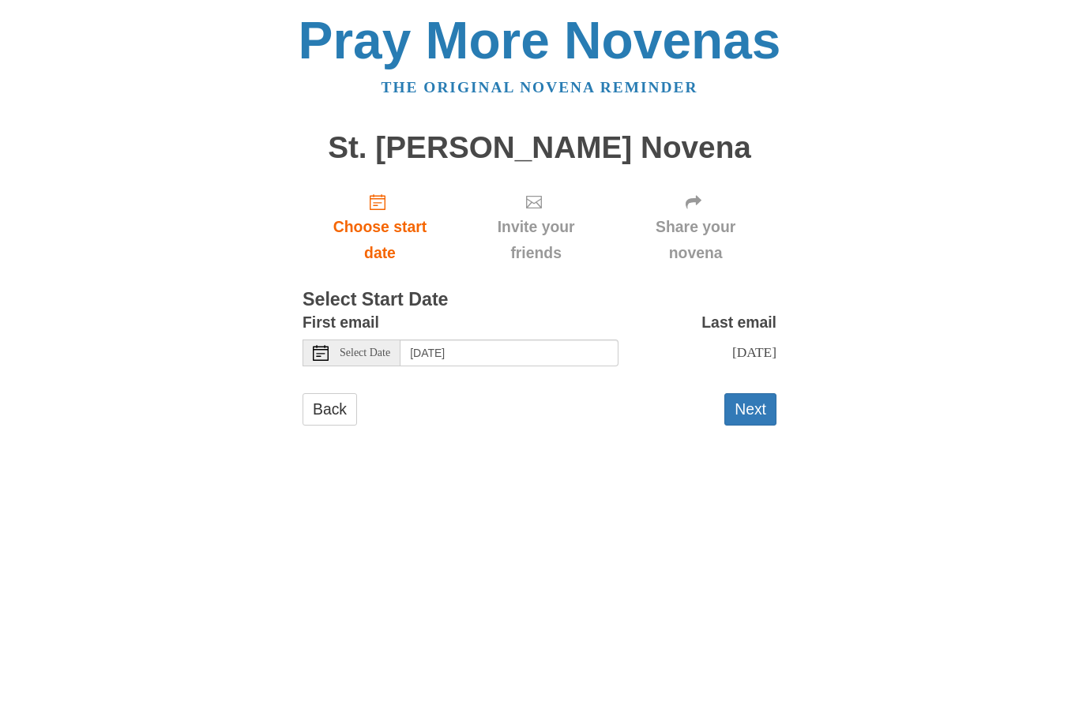
click at [762, 400] on button "Next" at bounding box center [750, 409] width 52 height 32
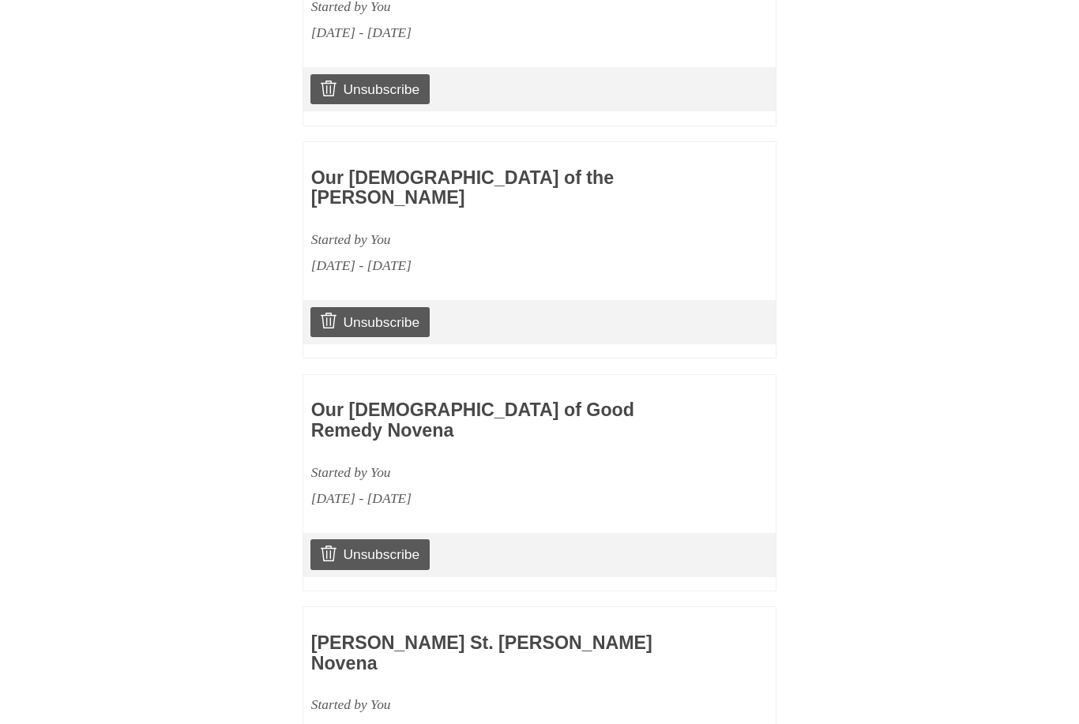
scroll to position [1312, 0]
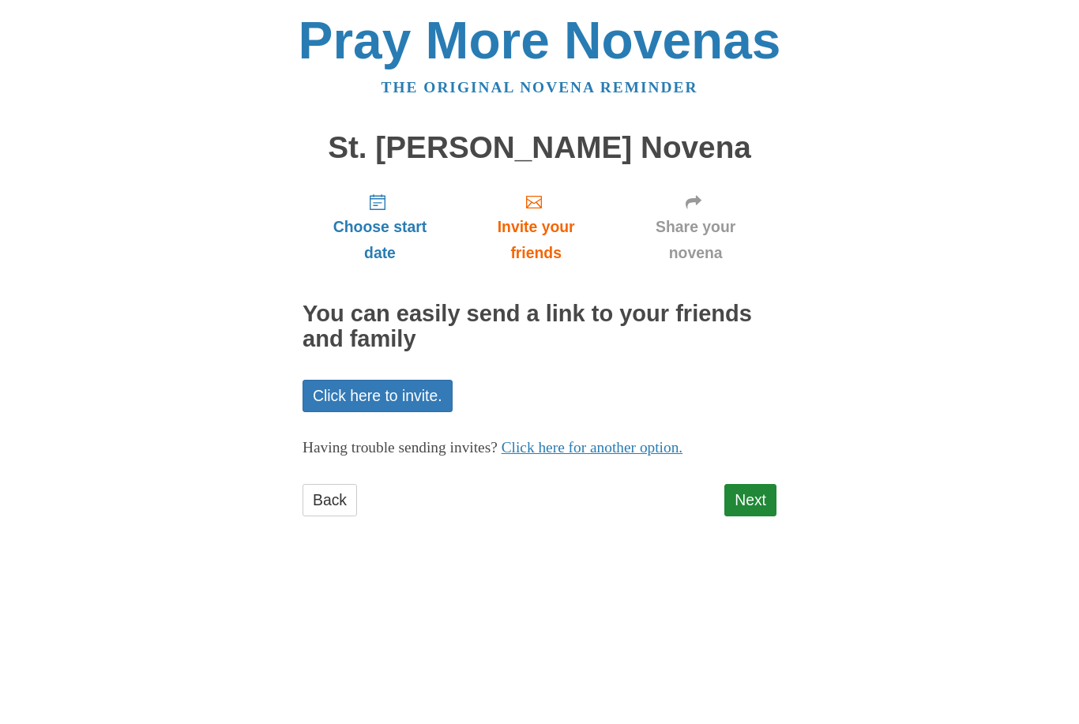
click at [754, 499] on link "Next" at bounding box center [750, 500] width 52 height 32
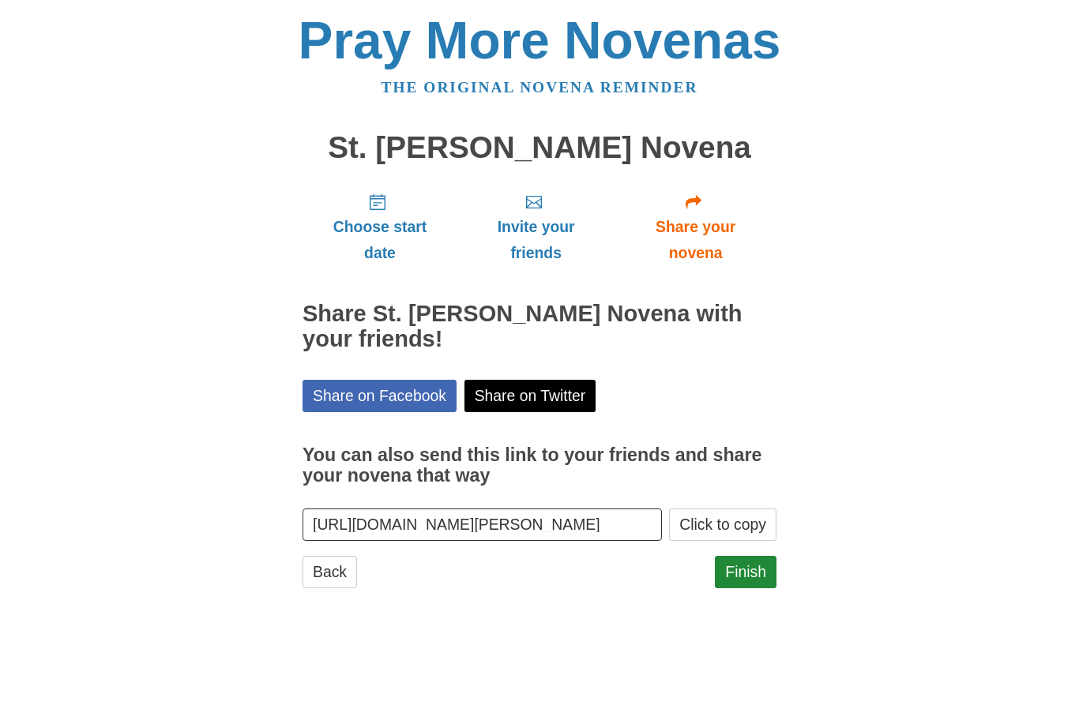
click at [749, 556] on link "Finish" at bounding box center [746, 572] width 62 height 32
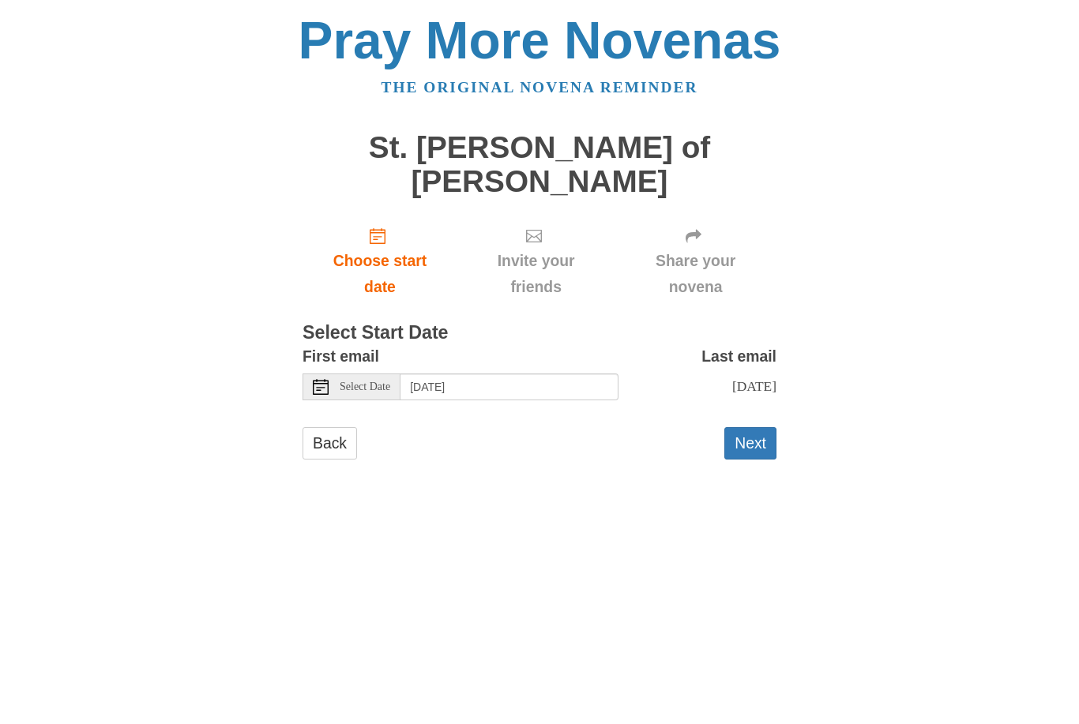
click at [372, 382] on span "Select Date" at bounding box center [365, 387] width 51 height 11
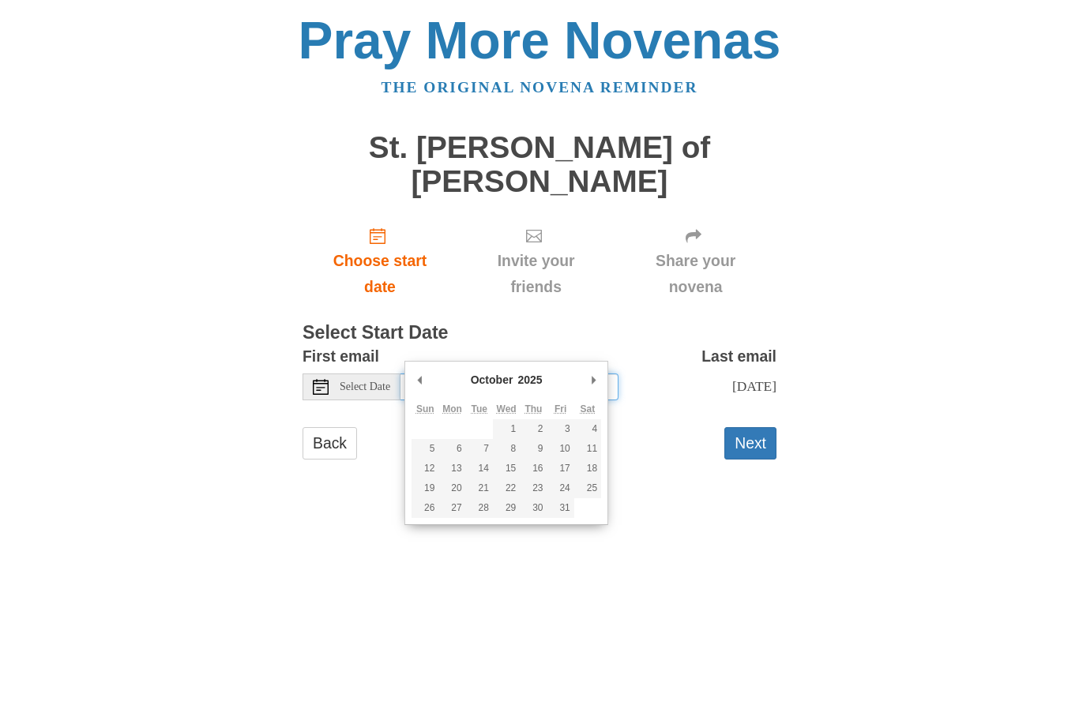
type input "[DATE]"
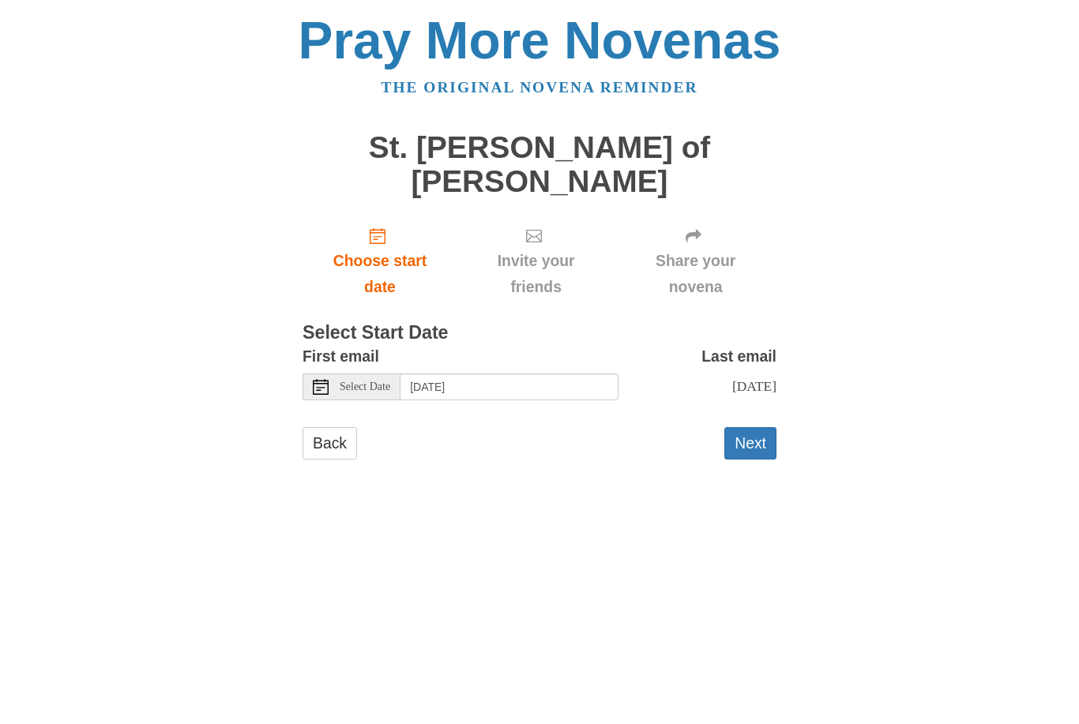
click at [757, 427] on button "Next" at bounding box center [750, 443] width 52 height 32
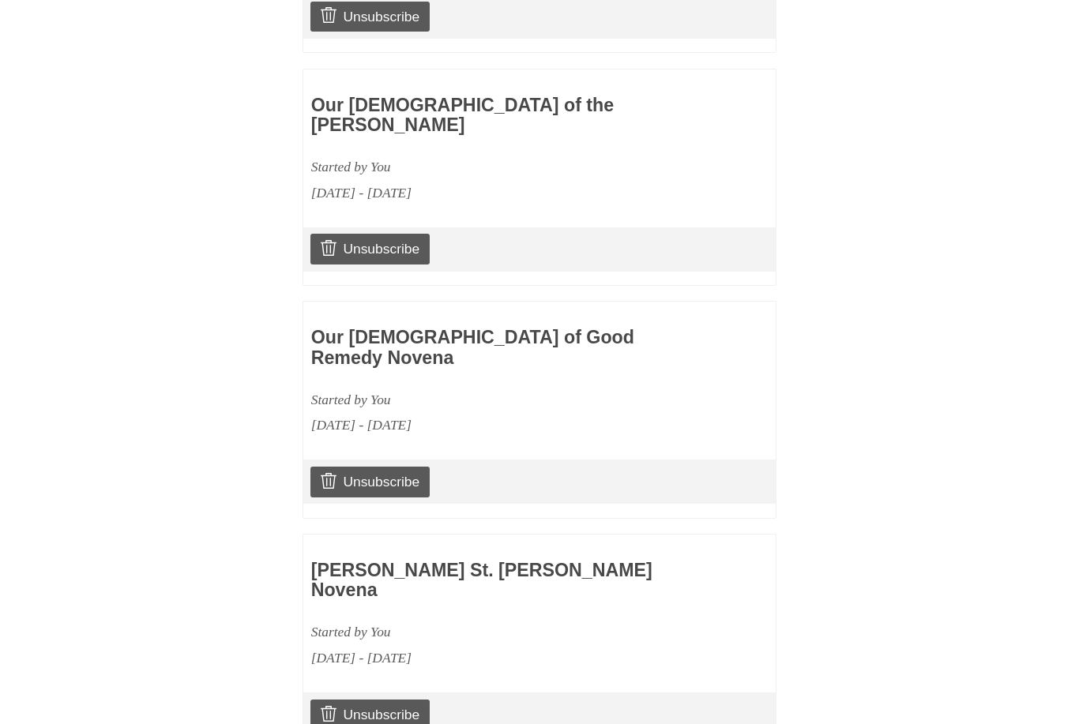
scroll to position [1101, 0]
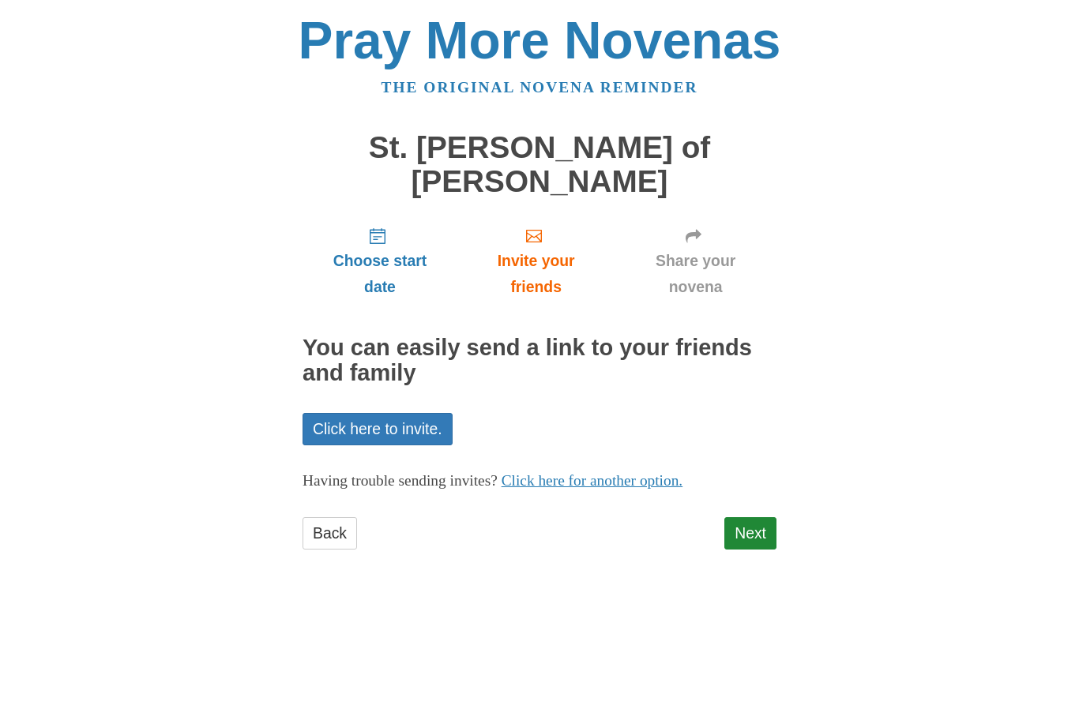
click at [754, 517] on link "Next" at bounding box center [750, 533] width 52 height 32
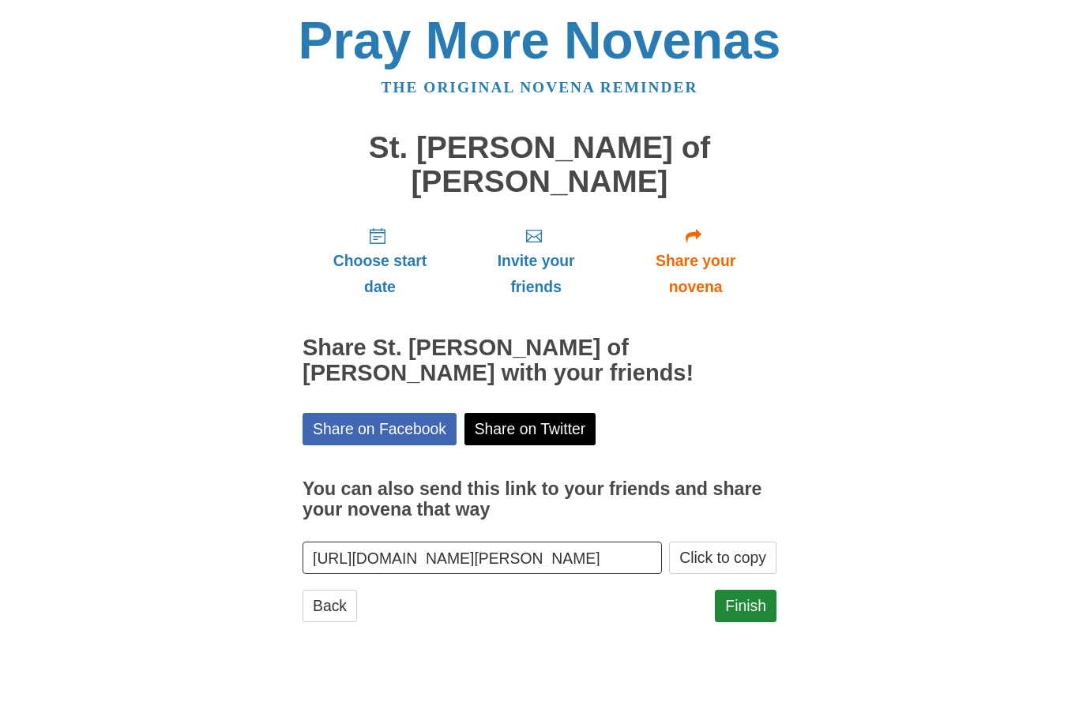
click at [753, 590] on link "Finish" at bounding box center [746, 606] width 62 height 32
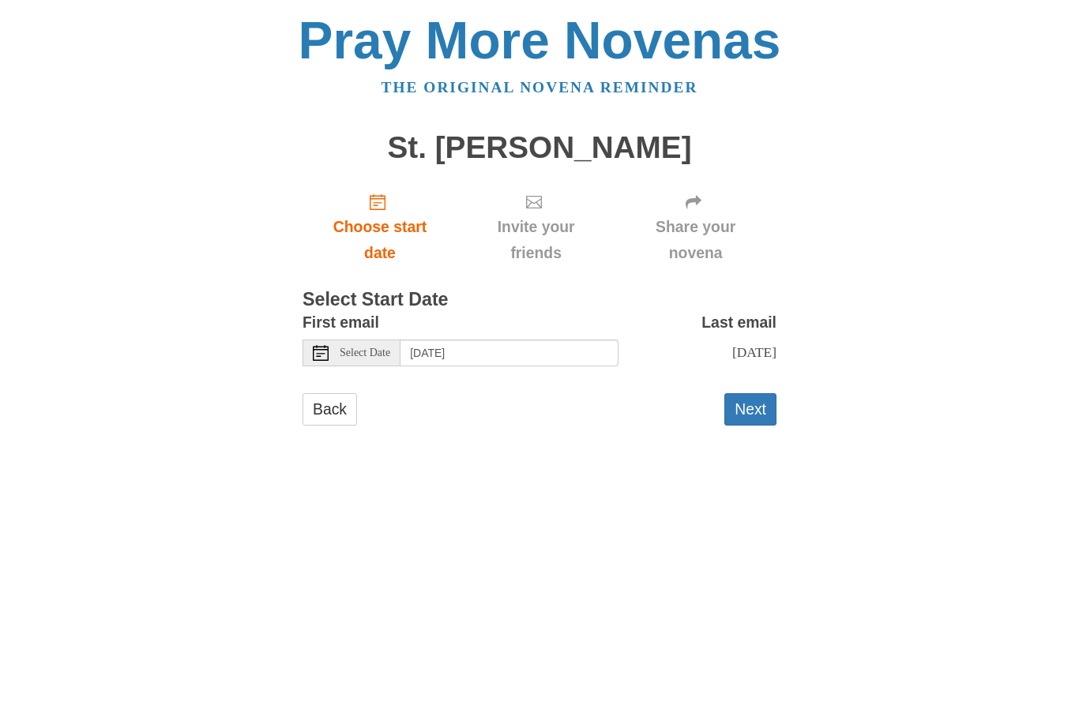
click at [379, 348] on span "Select Date" at bounding box center [365, 353] width 51 height 11
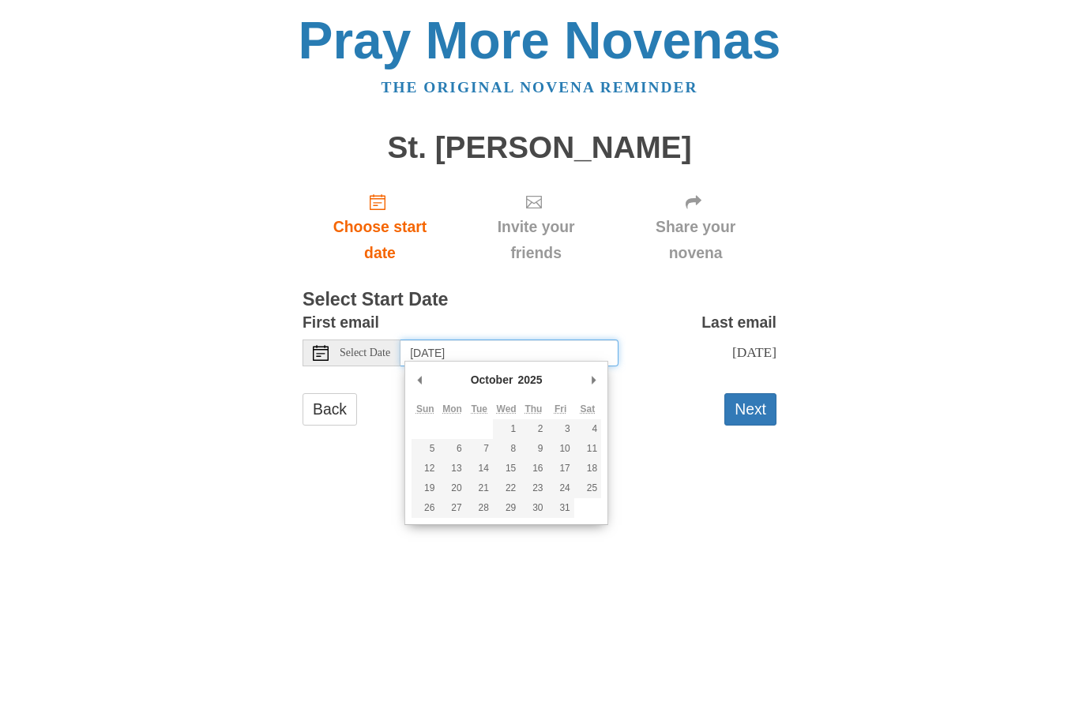
type input "[DATE]"
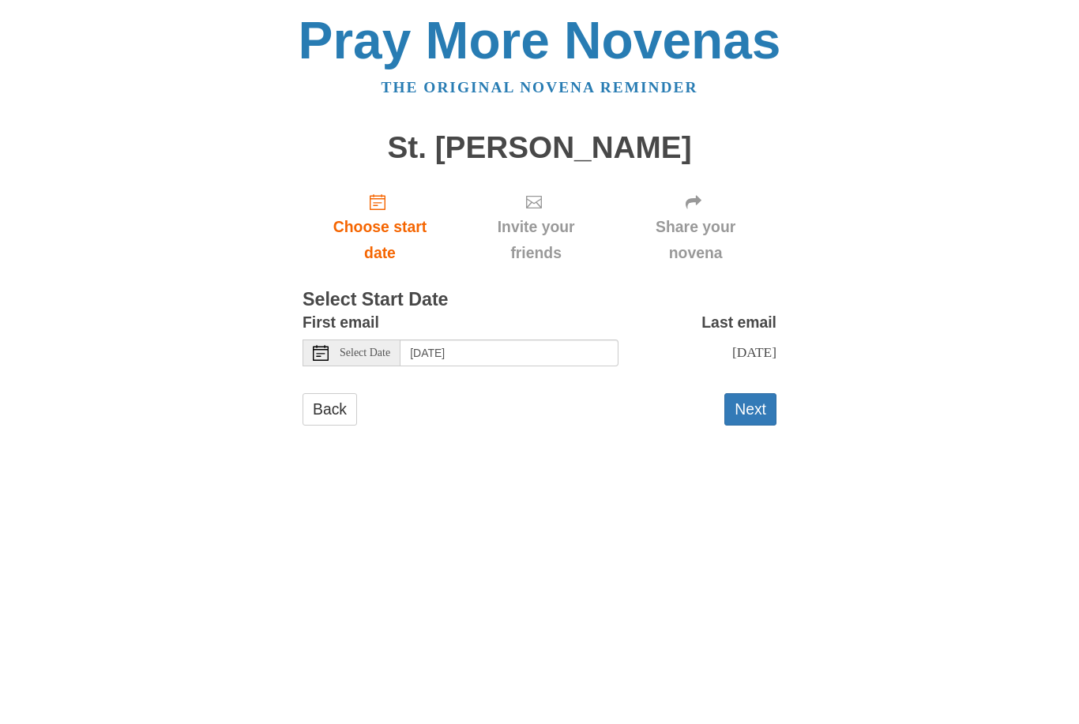
click at [758, 402] on button "Next" at bounding box center [750, 409] width 52 height 32
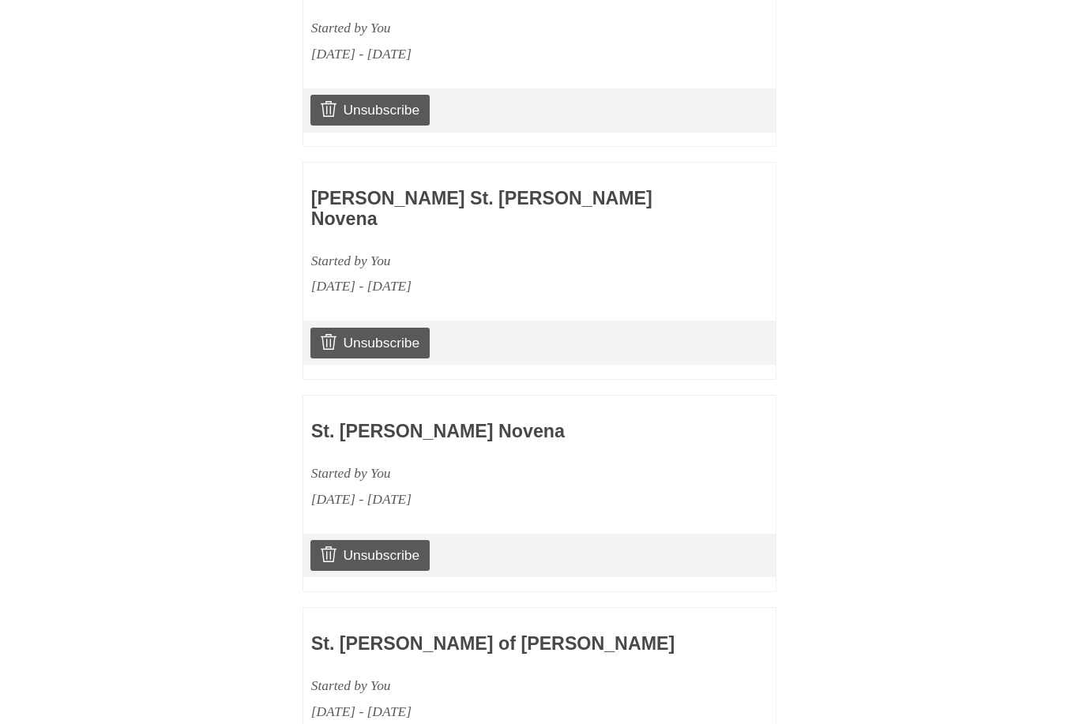
scroll to position [1101, 0]
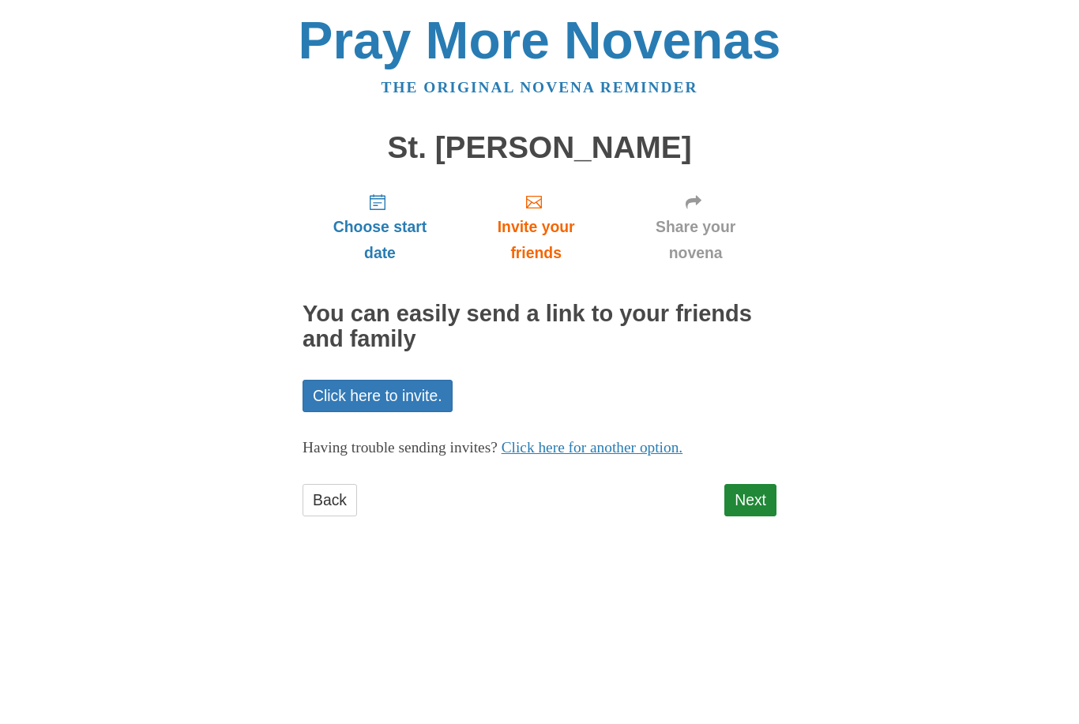
click at [754, 487] on link "Next" at bounding box center [750, 500] width 52 height 32
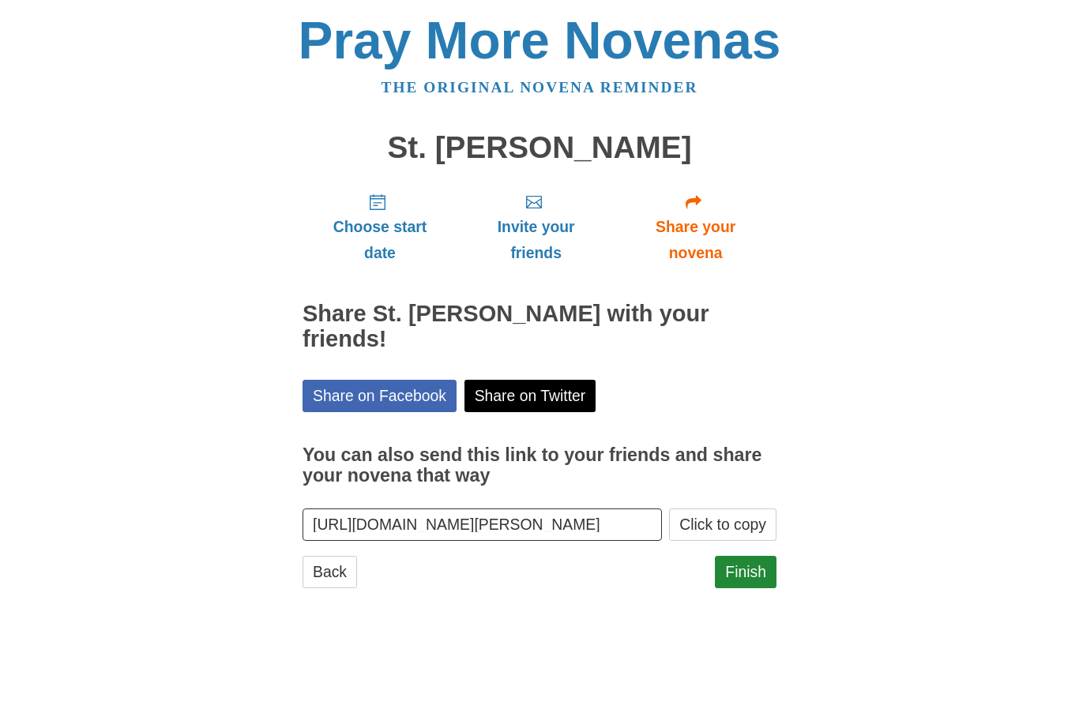
click at [747, 556] on link "Finish" at bounding box center [746, 572] width 62 height 32
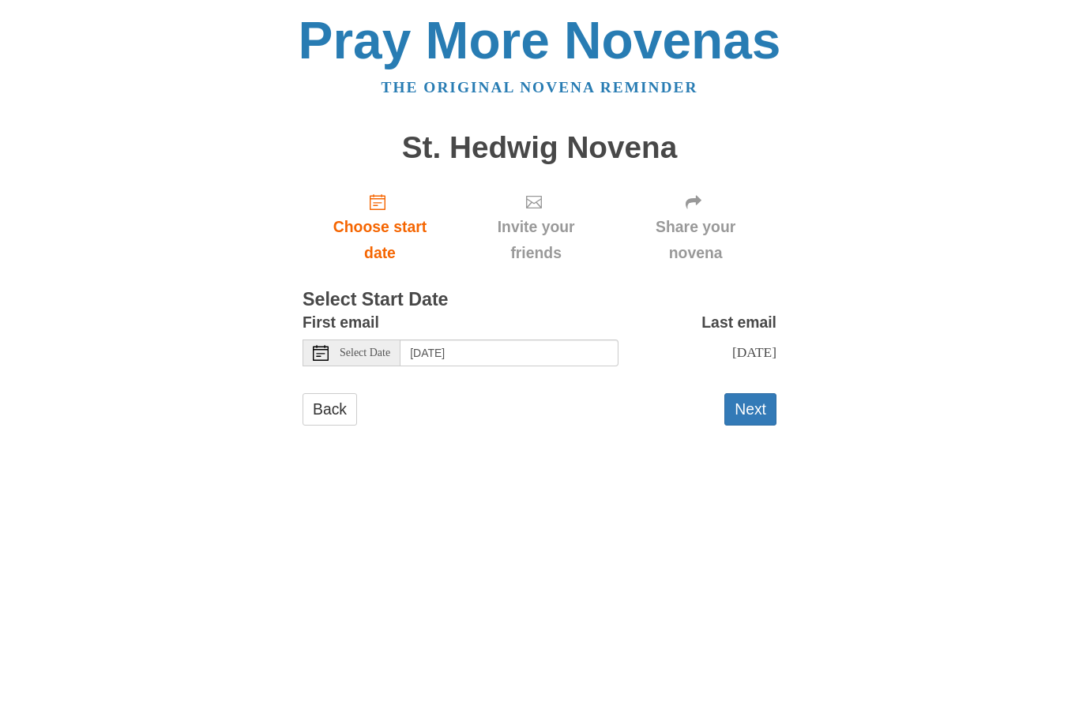
click at [382, 348] on span "Select Date" at bounding box center [365, 353] width 51 height 11
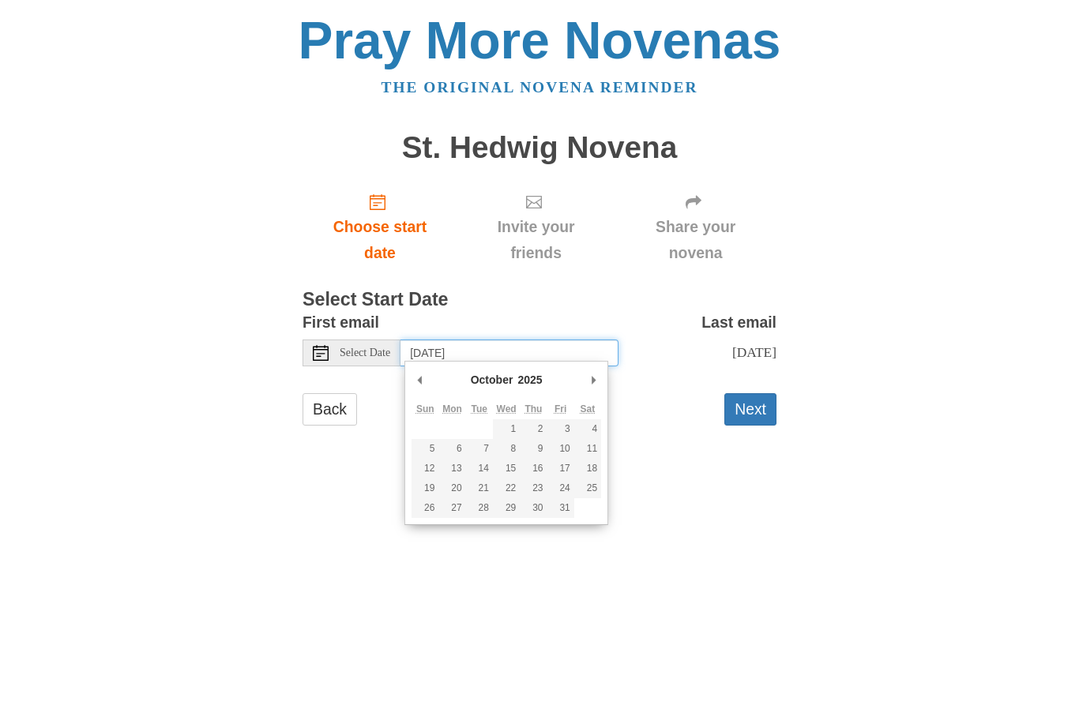
type input "[DATE]"
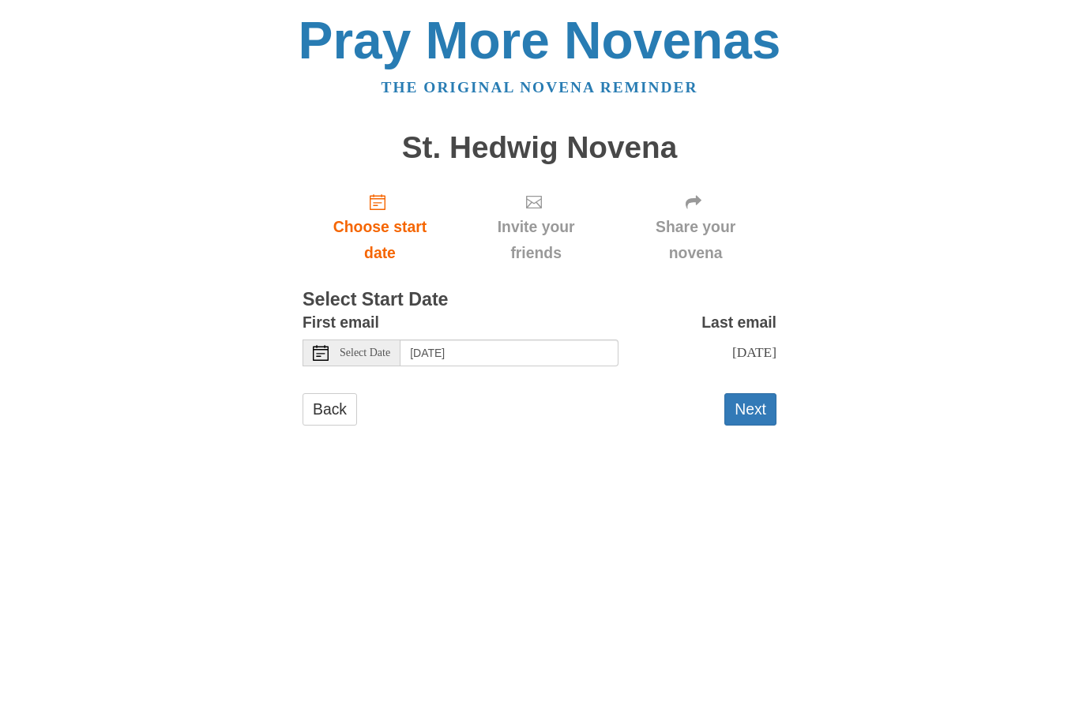
click at [749, 403] on button "Next" at bounding box center [750, 409] width 52 height 32
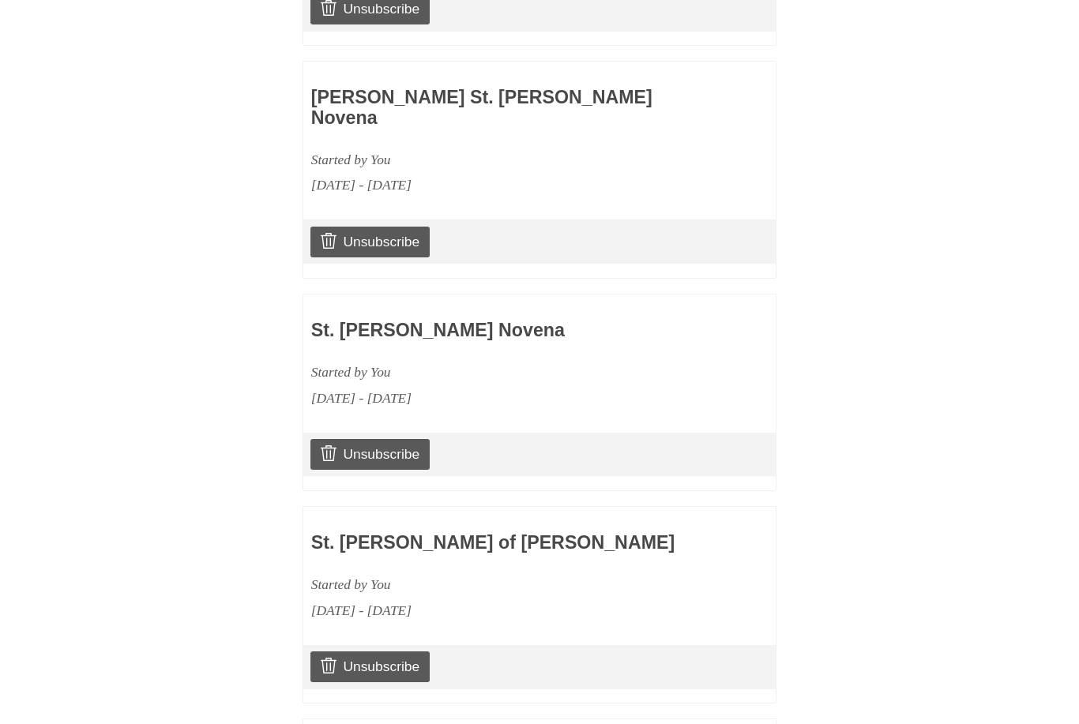
scroll to position [1312, 0]
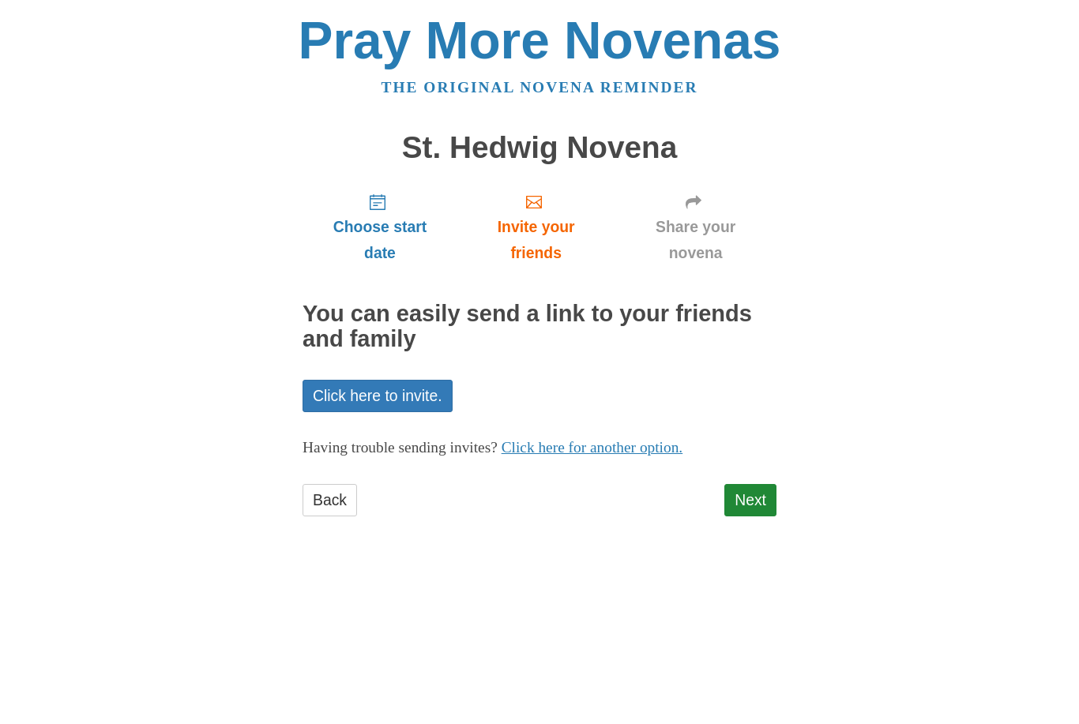
click at [756, 491] on link "Next" at bounding box center [750, 500] width 52 height 32
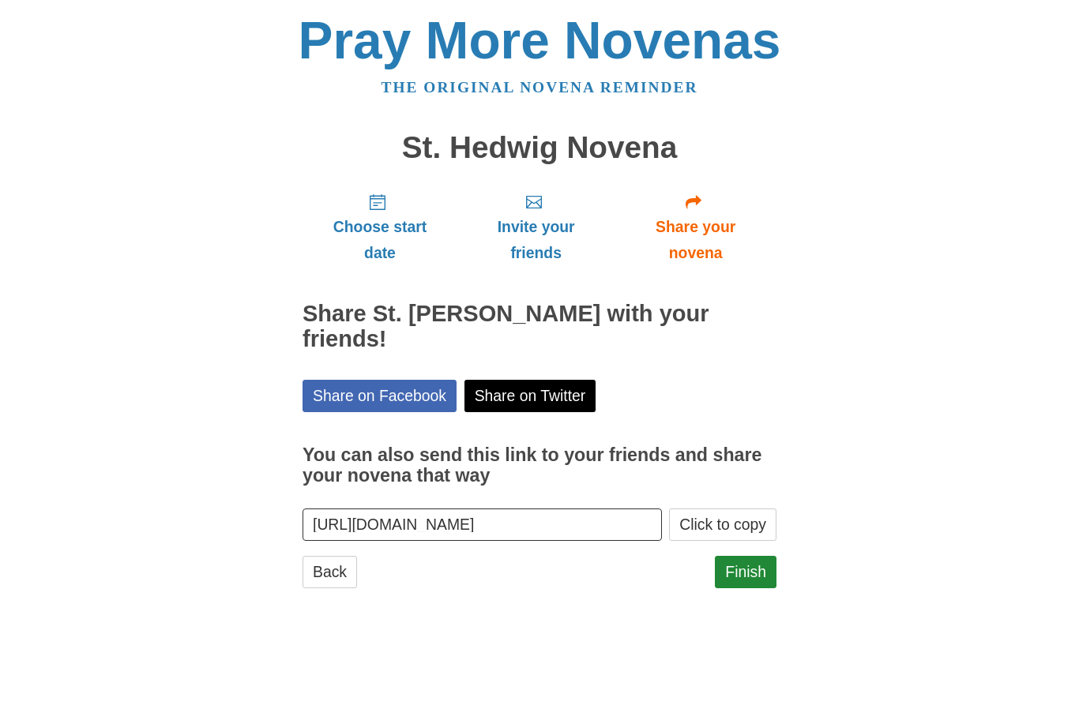
click at [750, 556] on link "Finish" at bounding box center [746, 572] width 62 height 32
